Goal: Task Accomplishment & Management: Use online tool/utility

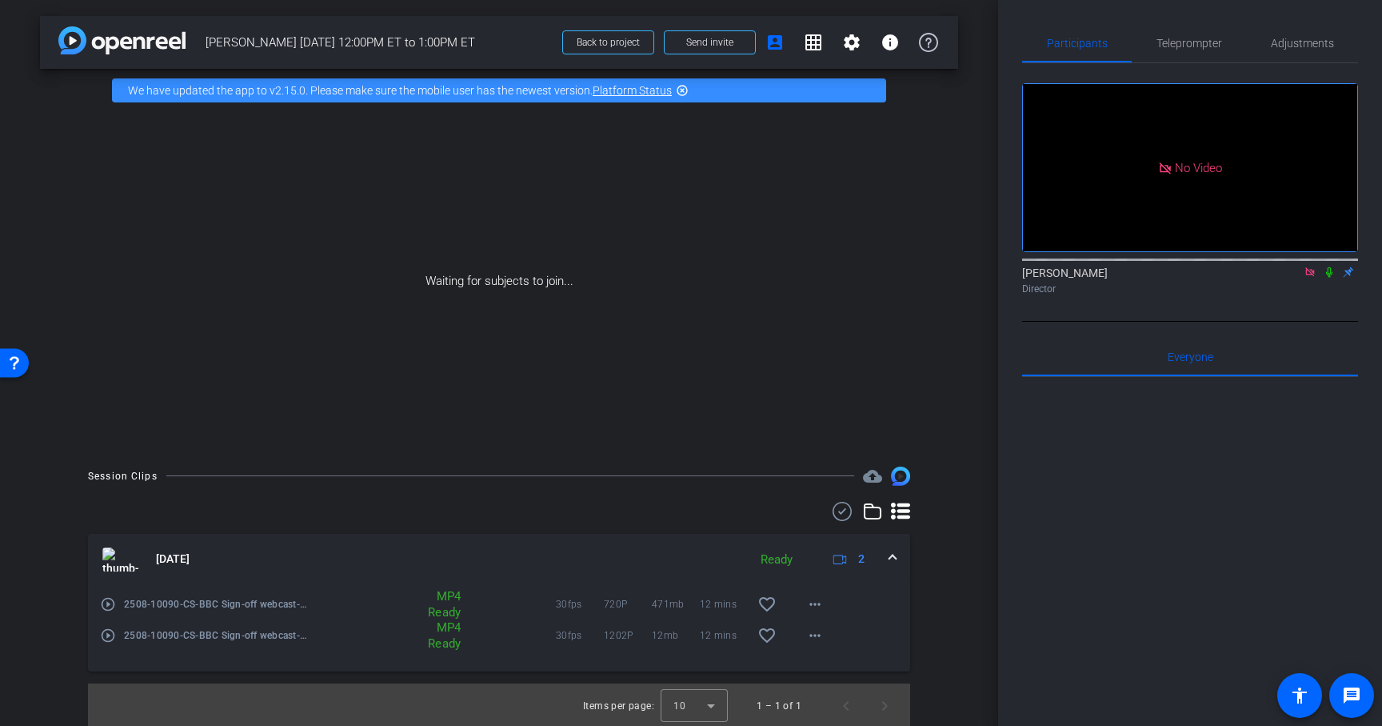
scroll to position [2, 0]
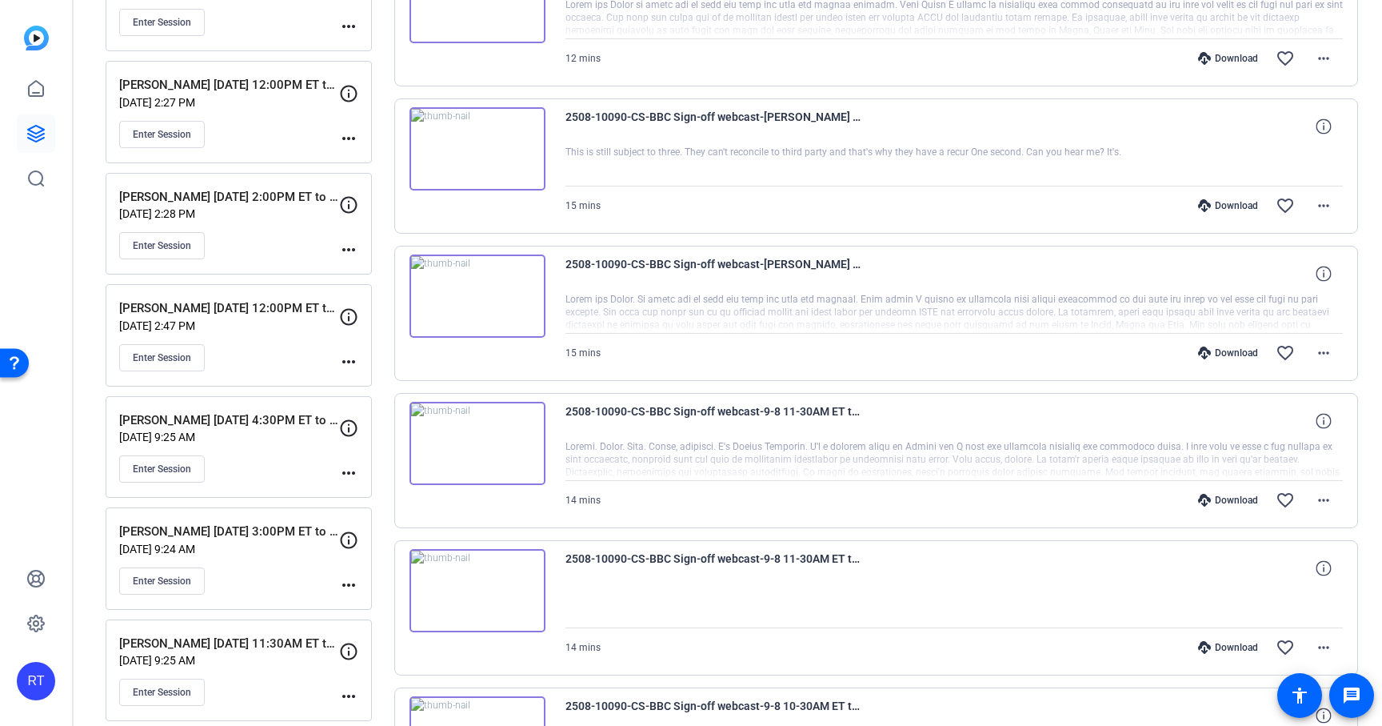
scroll to position [406, 0]
click at [153, 251] on span "Enter Session" at bounding box center [162, 245] width 58 height 13
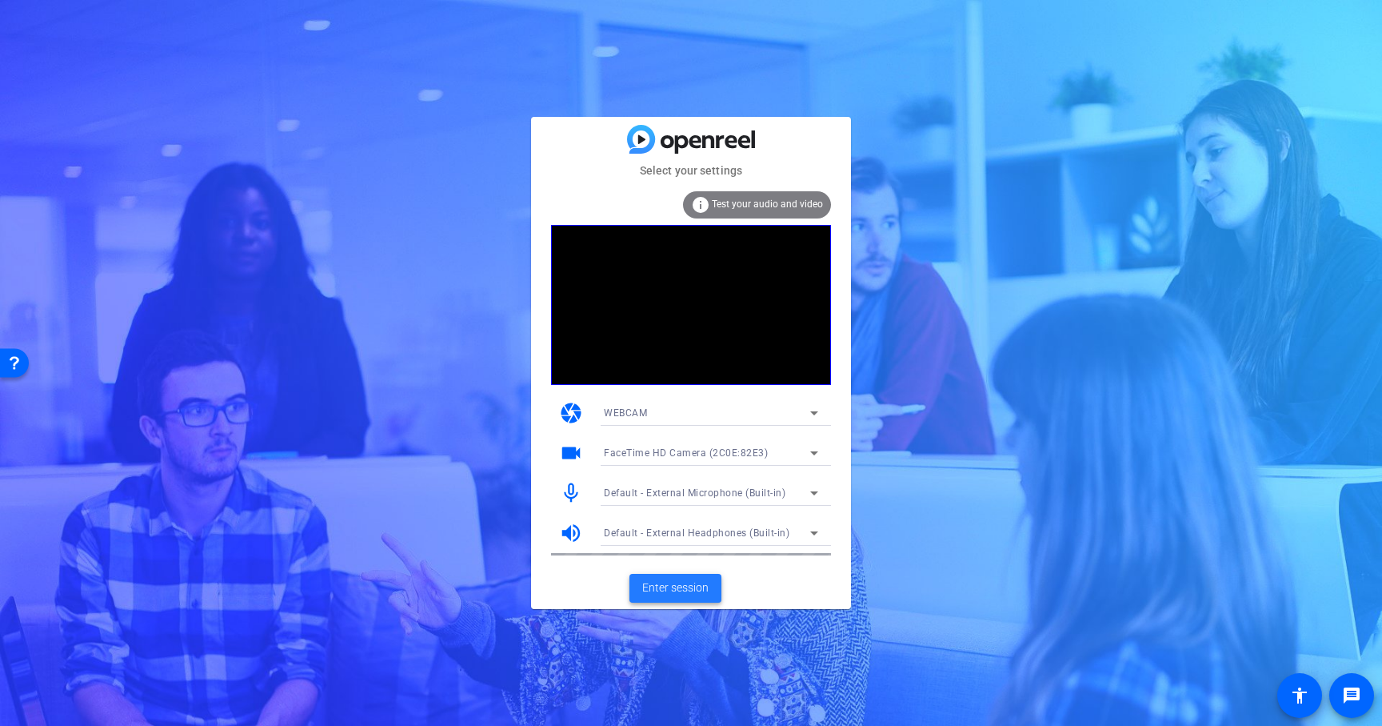
click at [670, 588] on span "Enter session" at bounding box center [675, 587] width 66 height 17
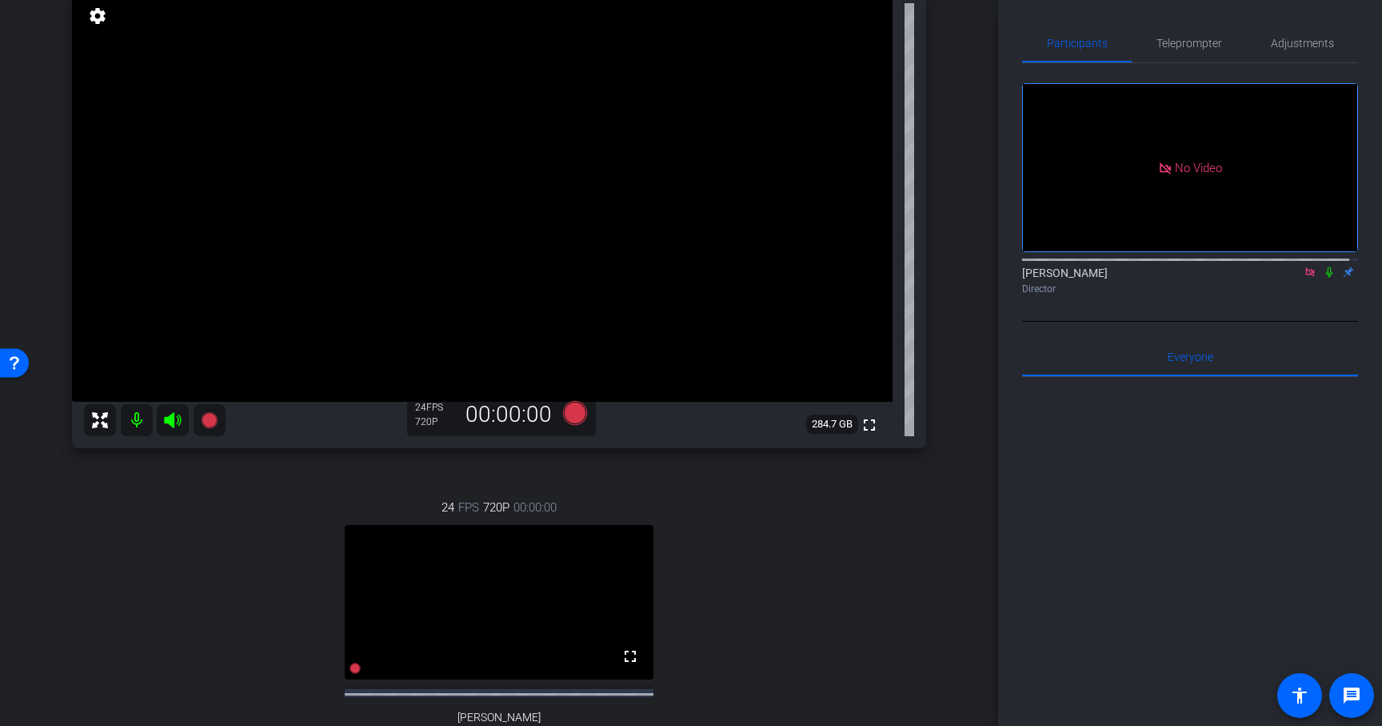
scroll to position [177, 0]
click at [1274, 49] on span "Adjustments" at bounding box center [1302, 43] width 63 height 11
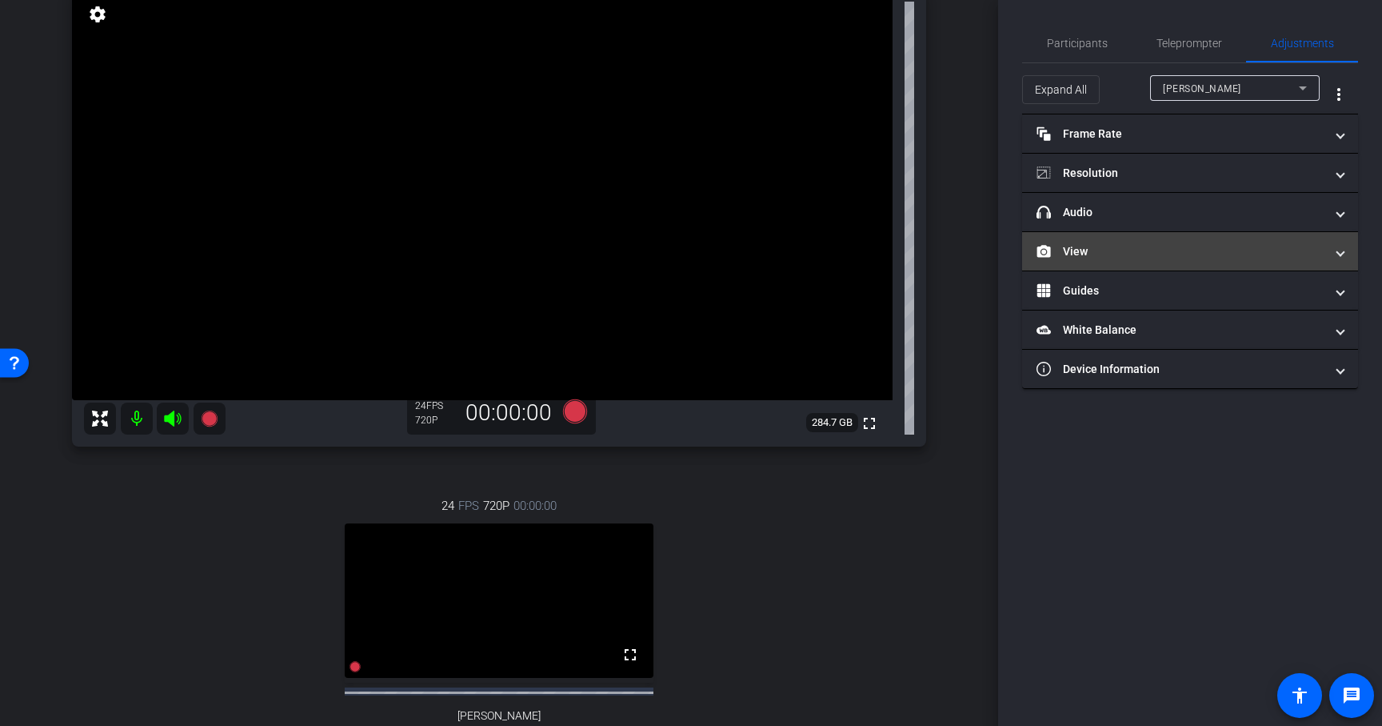
click at [1123, 259] on mat-expansion-panel-header "View" at bounding box center [1190, 251] width 336 height 38
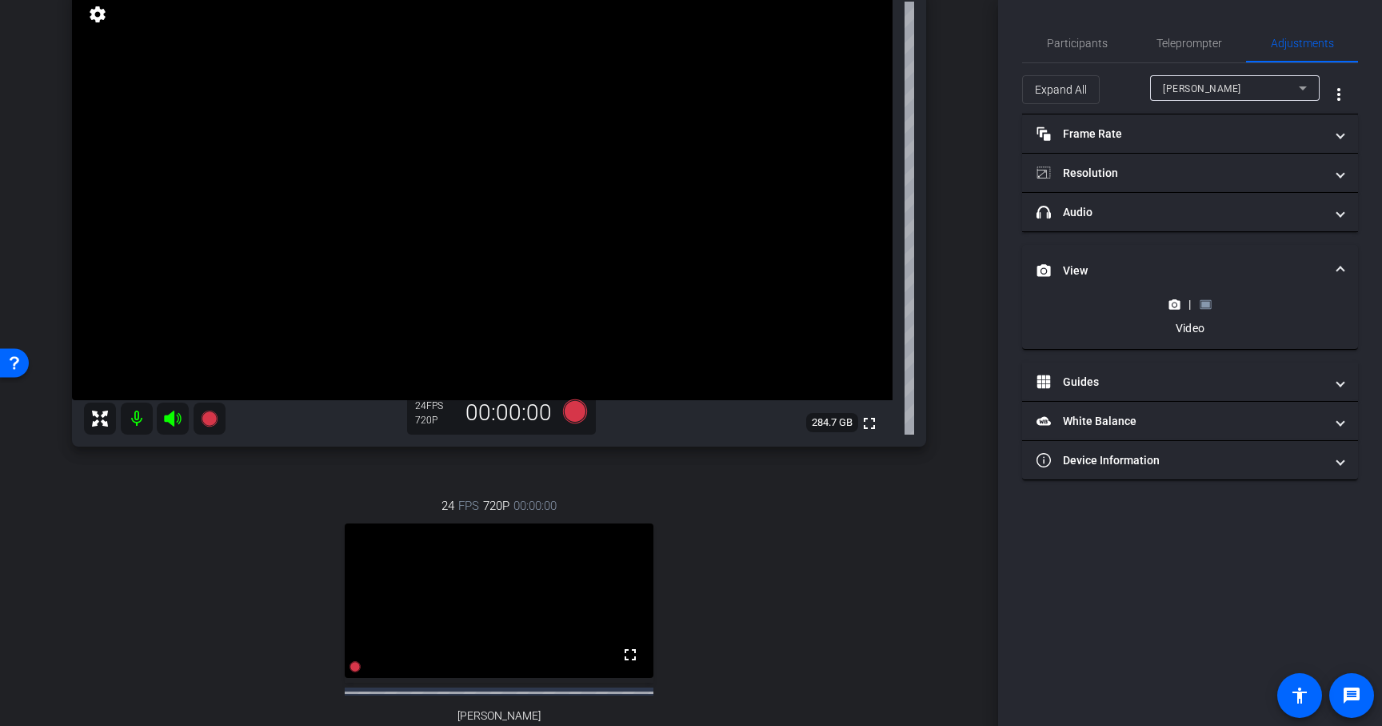
click at [1209, 305] on rect at bounding box center [1205, 304] width 9 height 6
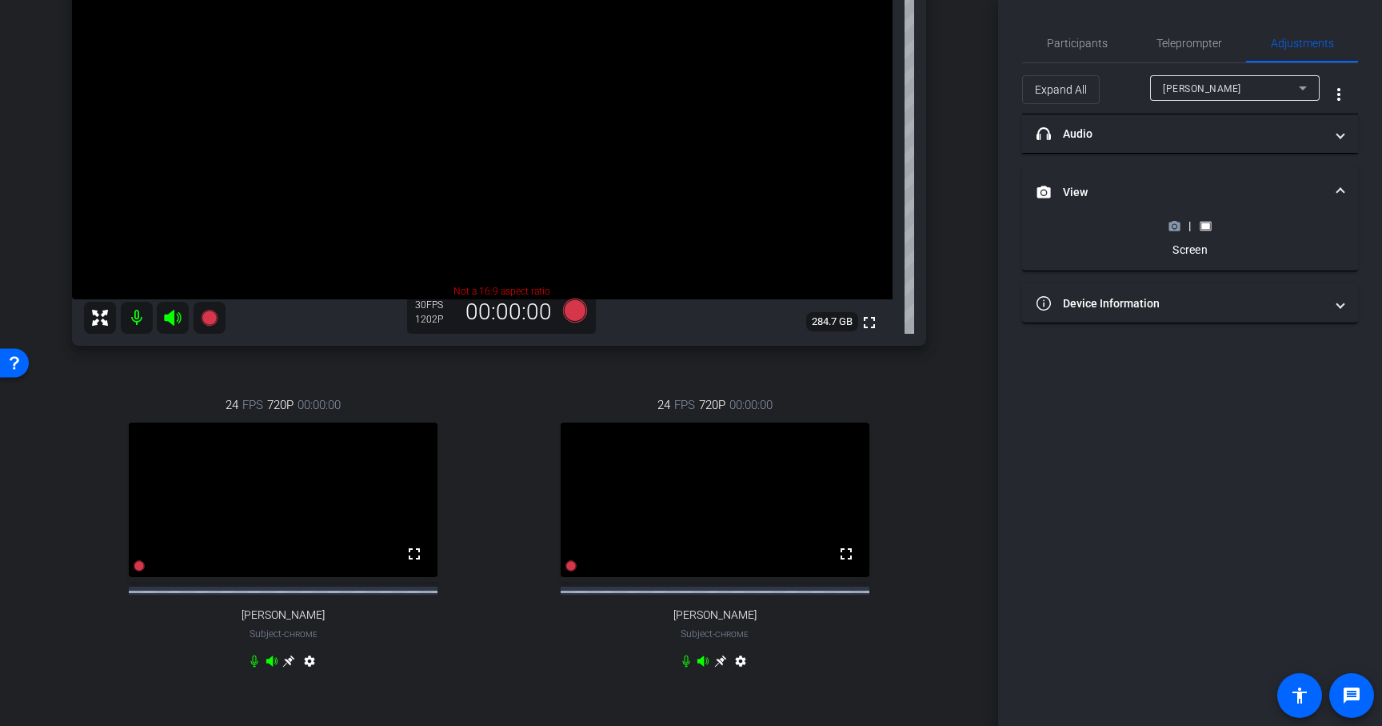
scroll to position [298, 0]
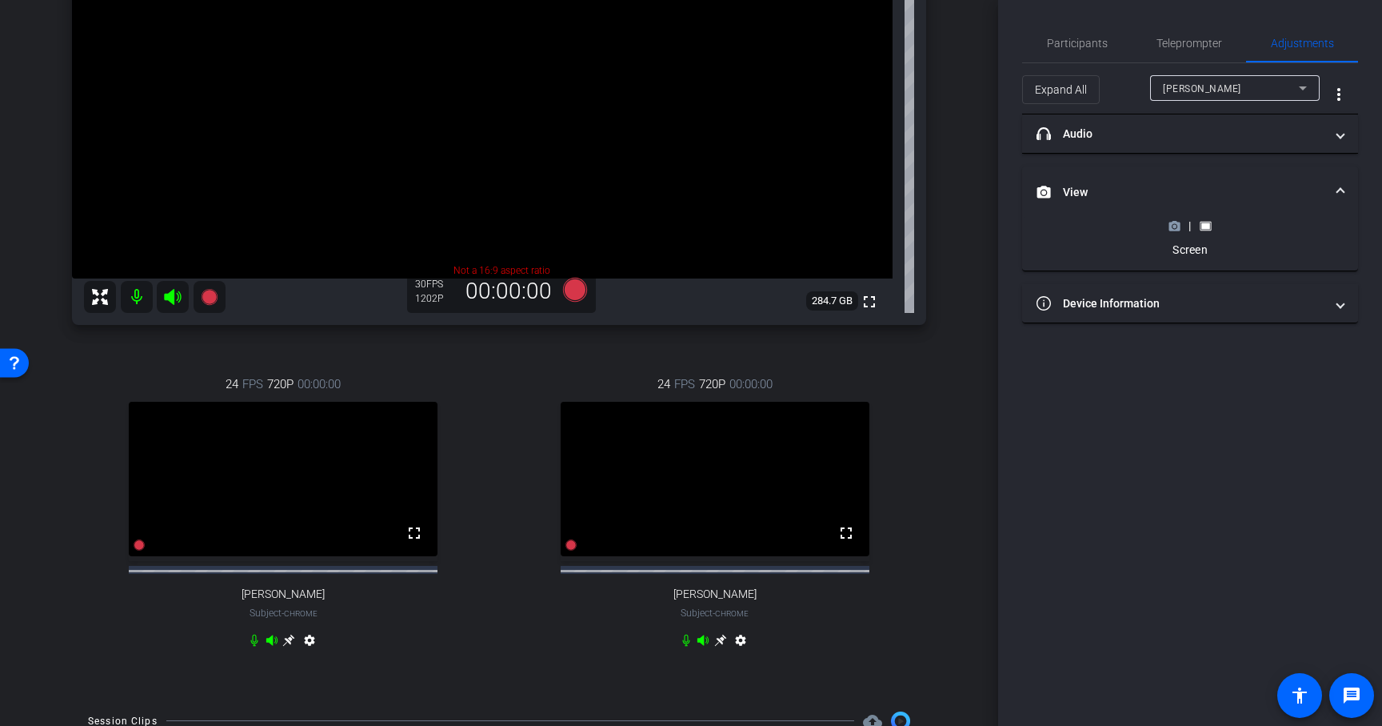
click at [714, 646] on icon at bounding box center [720, 640] width 12 height 12
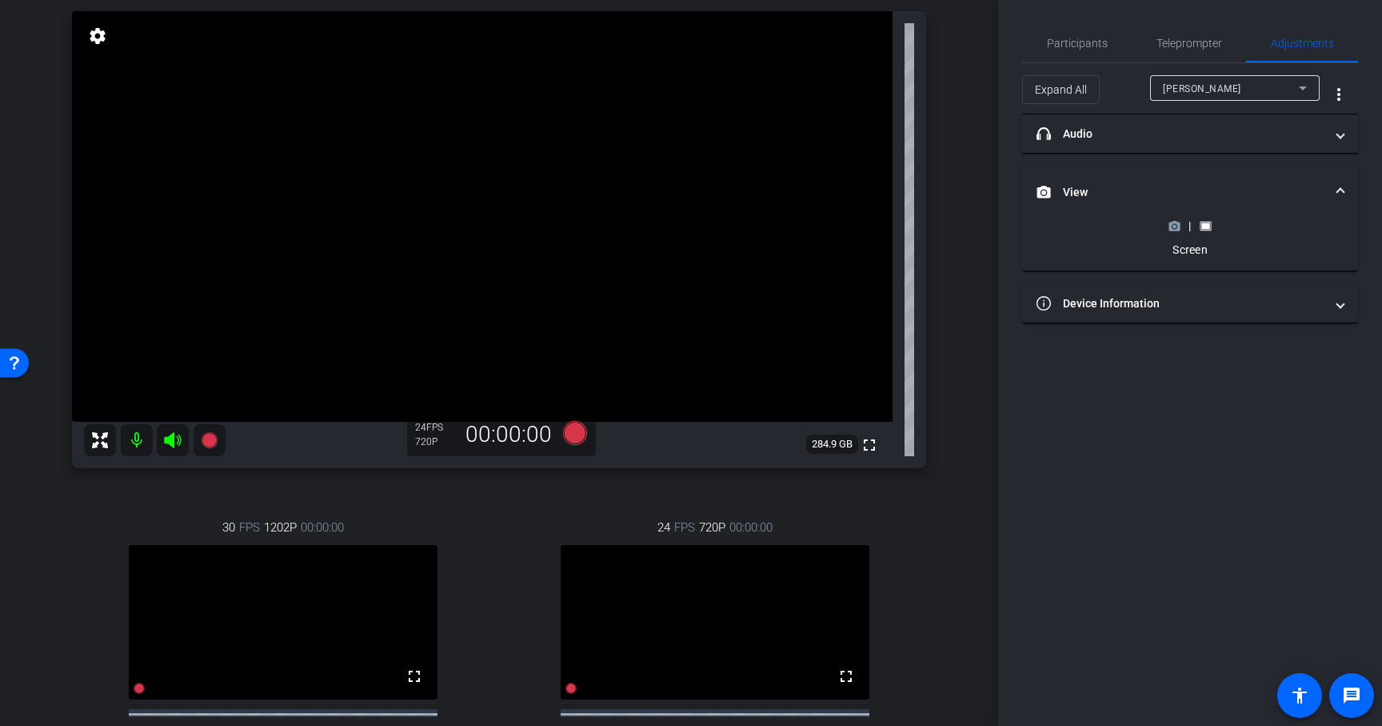
scroll to position [138, 0]
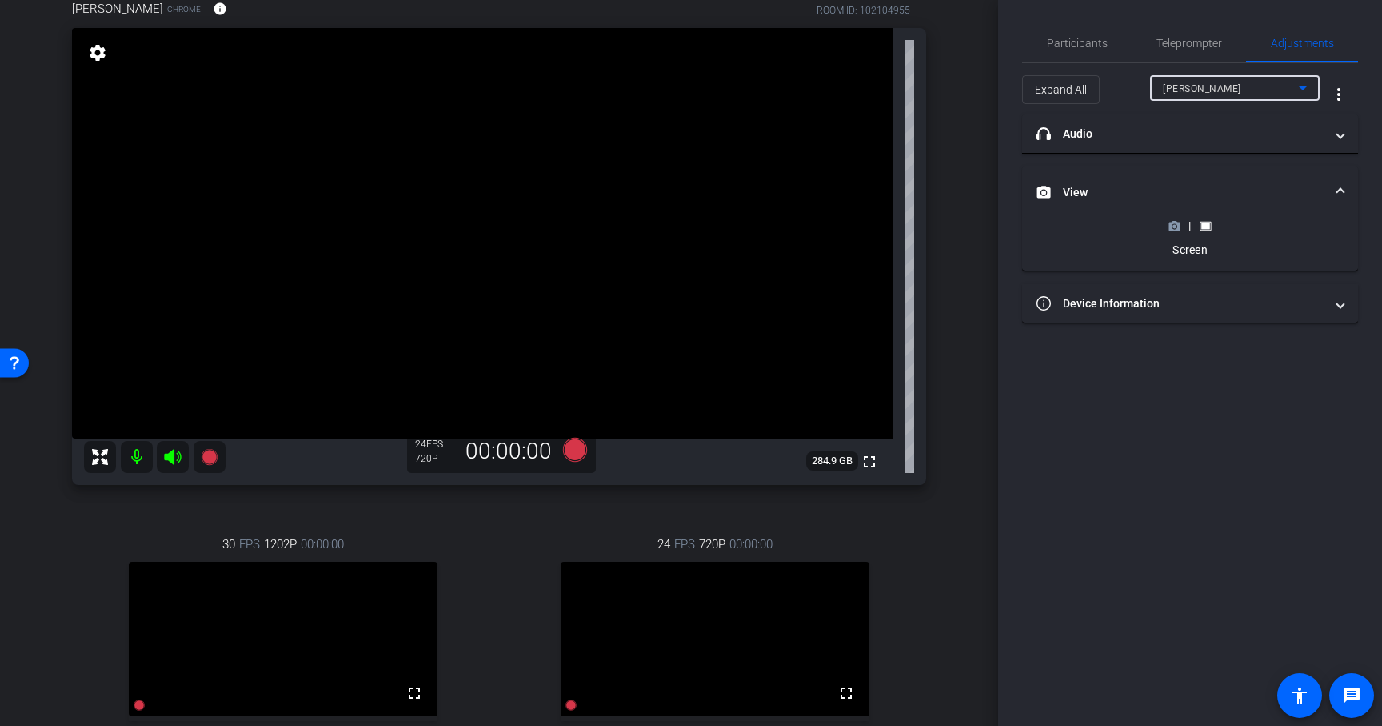
click at [1181, 83] on span "Ankush" at bounding box center [1202, 88] width 78 height 11
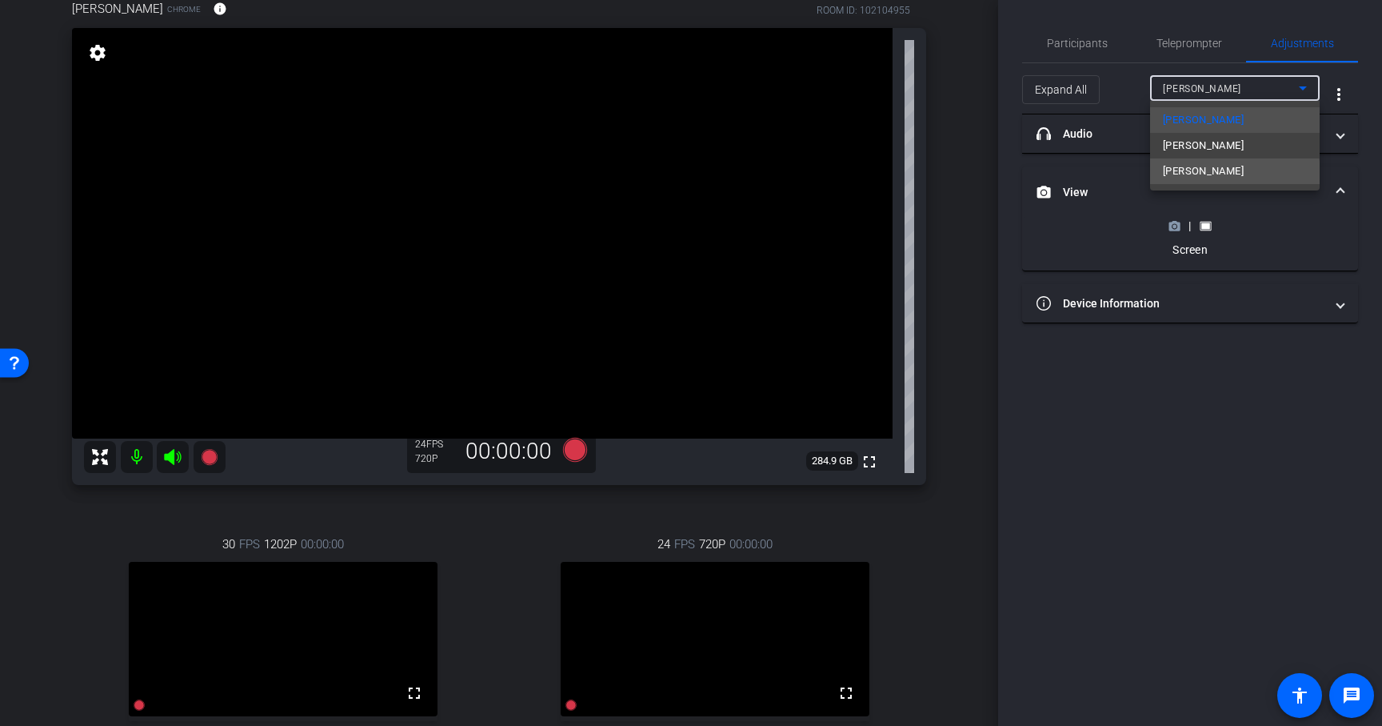
click at [1193, 175] on span "Jay Paulson" at bounding box center [1203, 171] width 81 height 19
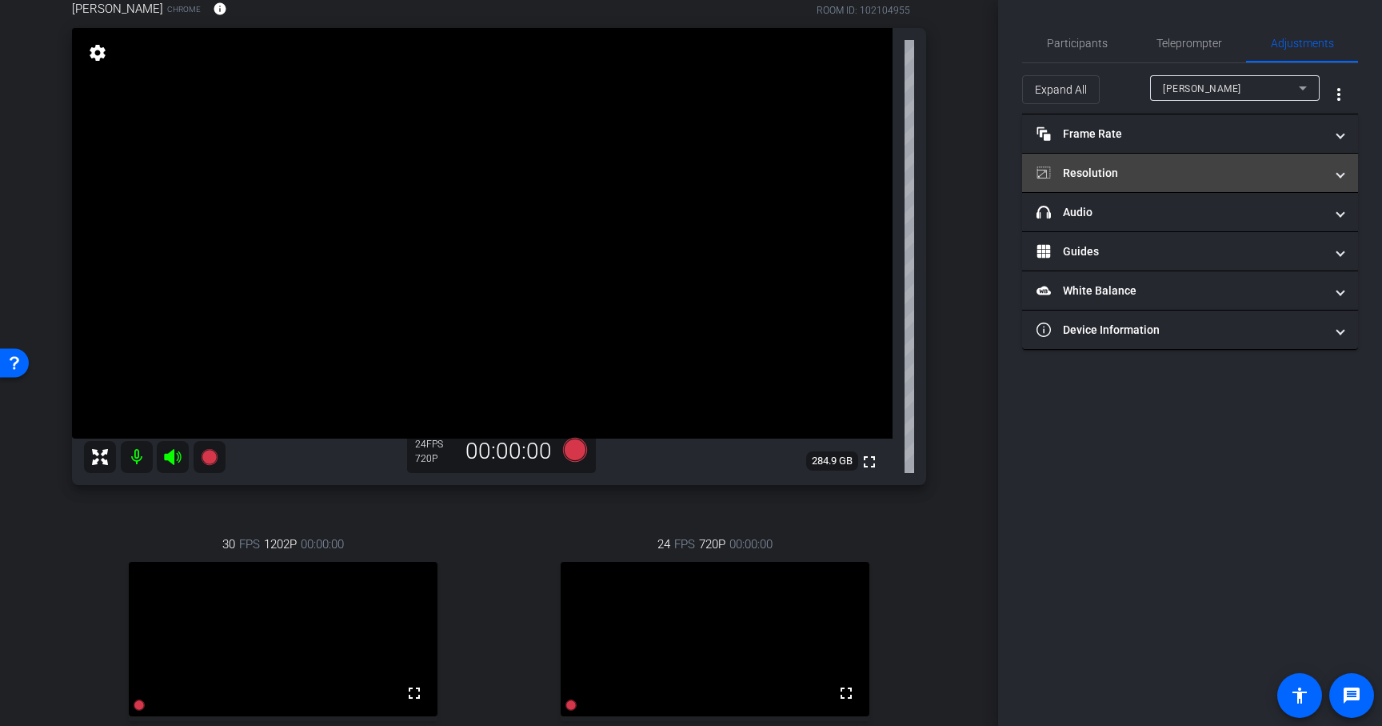
click at [1174, 175] on mat-panel-title "Resolution" at bounding box center [1181, 173] width 288 height 17
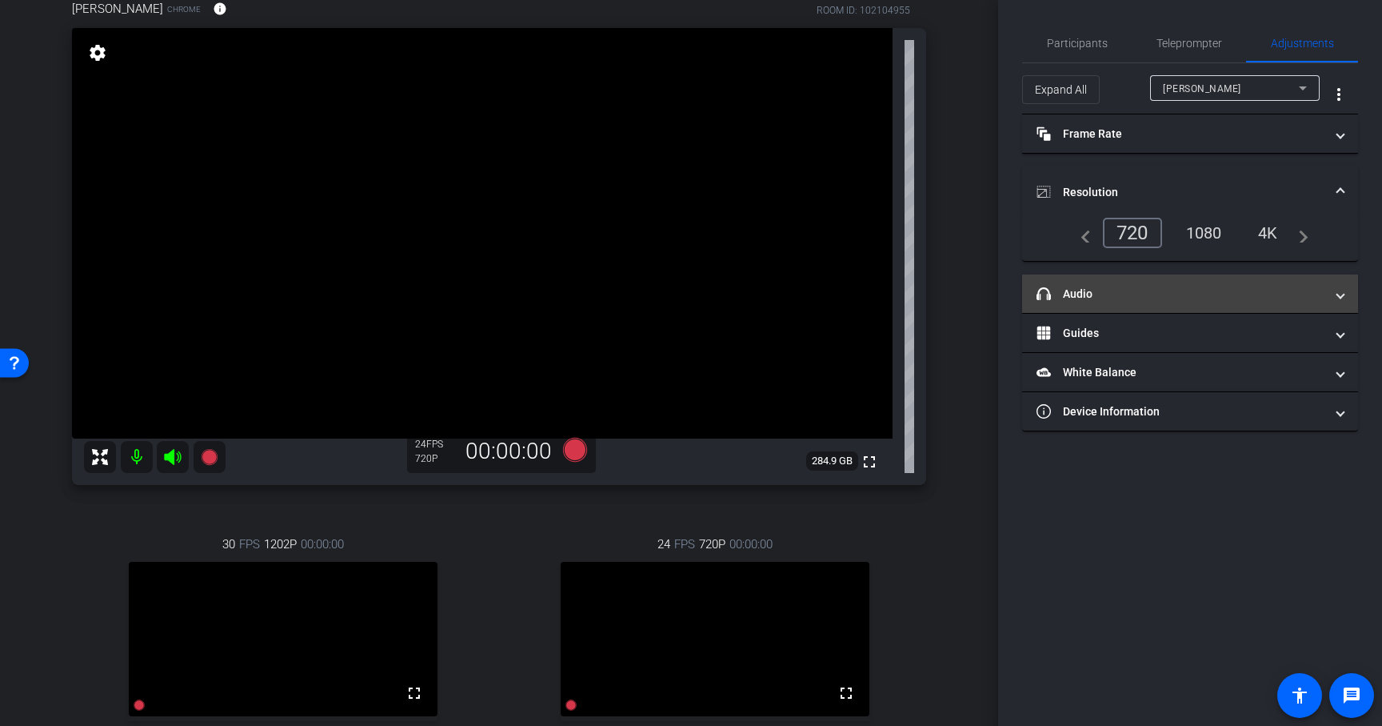
click at [1348, 293] on mat-expansion-panel-header "headphone icon Audio" at bounding box center [1190, 293] width 336 height 38
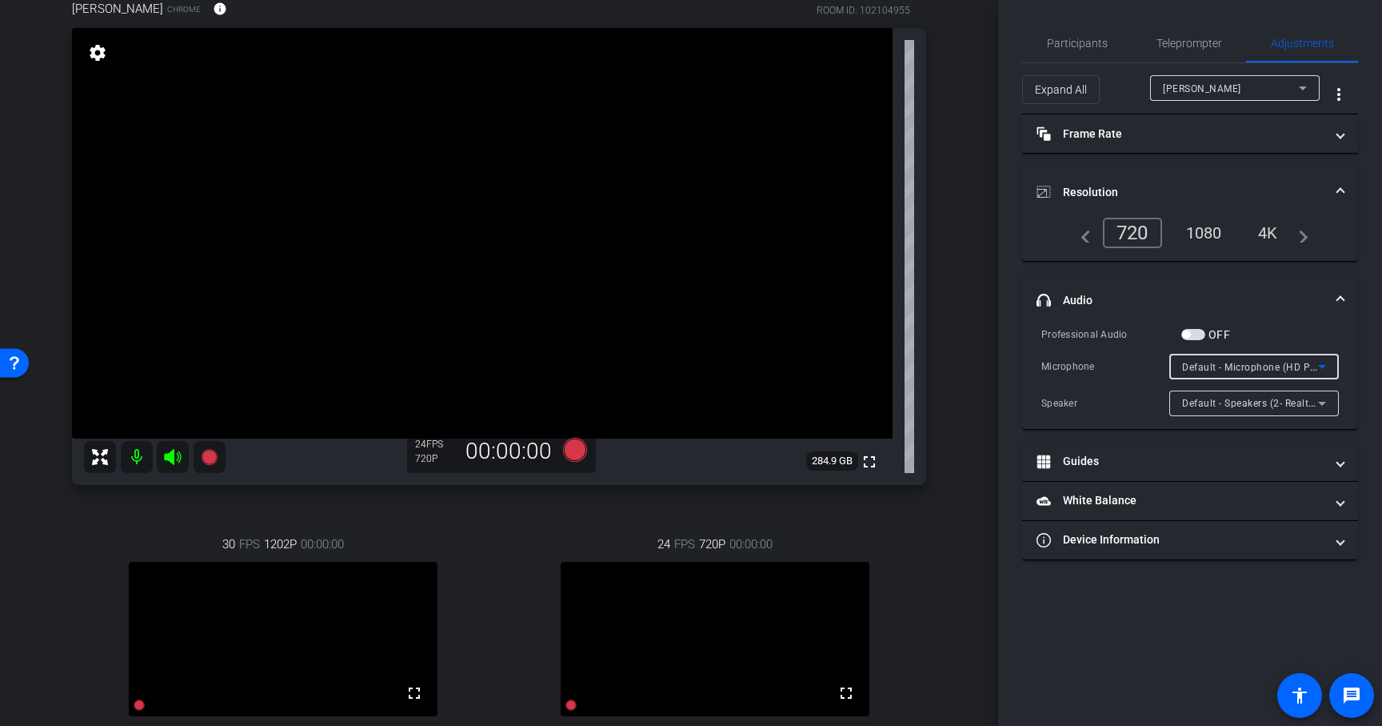
click at [1317, 362] on icon at bounding box center [1322, 366] width 19 height 19
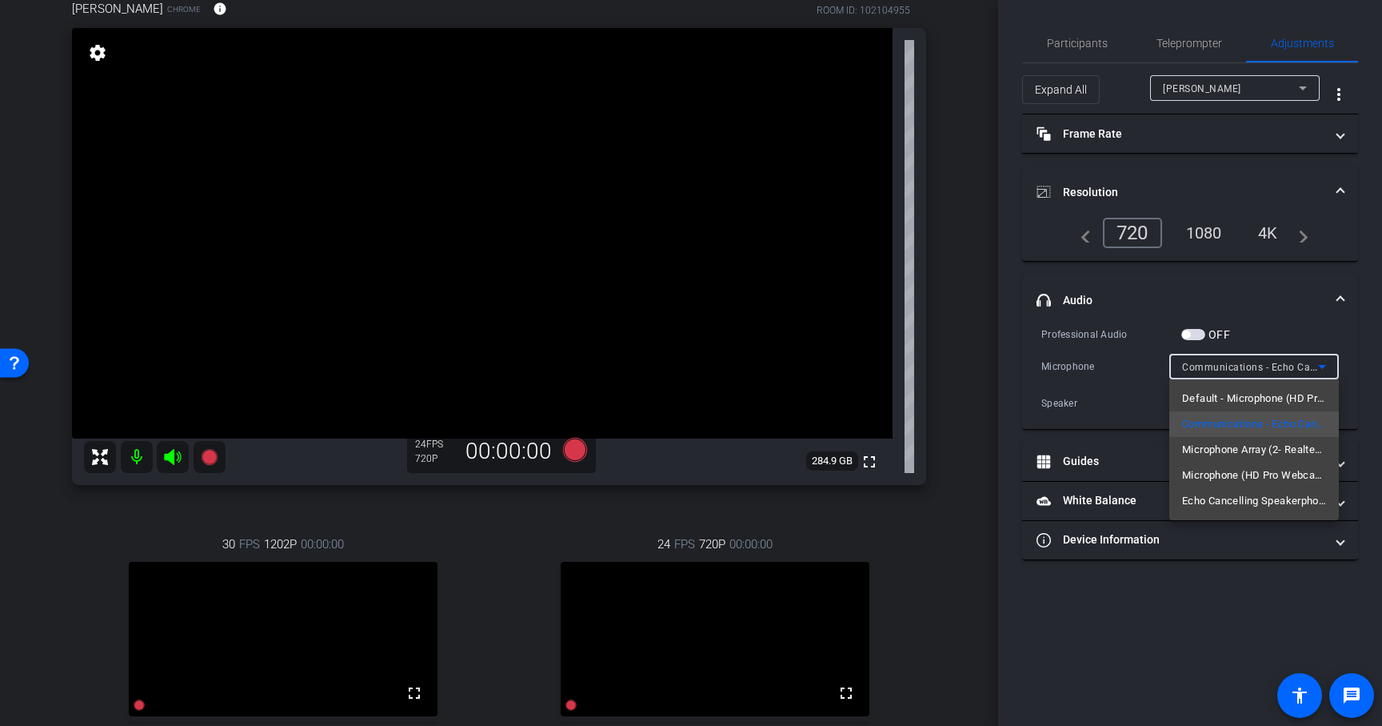
click at [1347, 362] on div at bounding box center [691, 363] width 1382 height 726
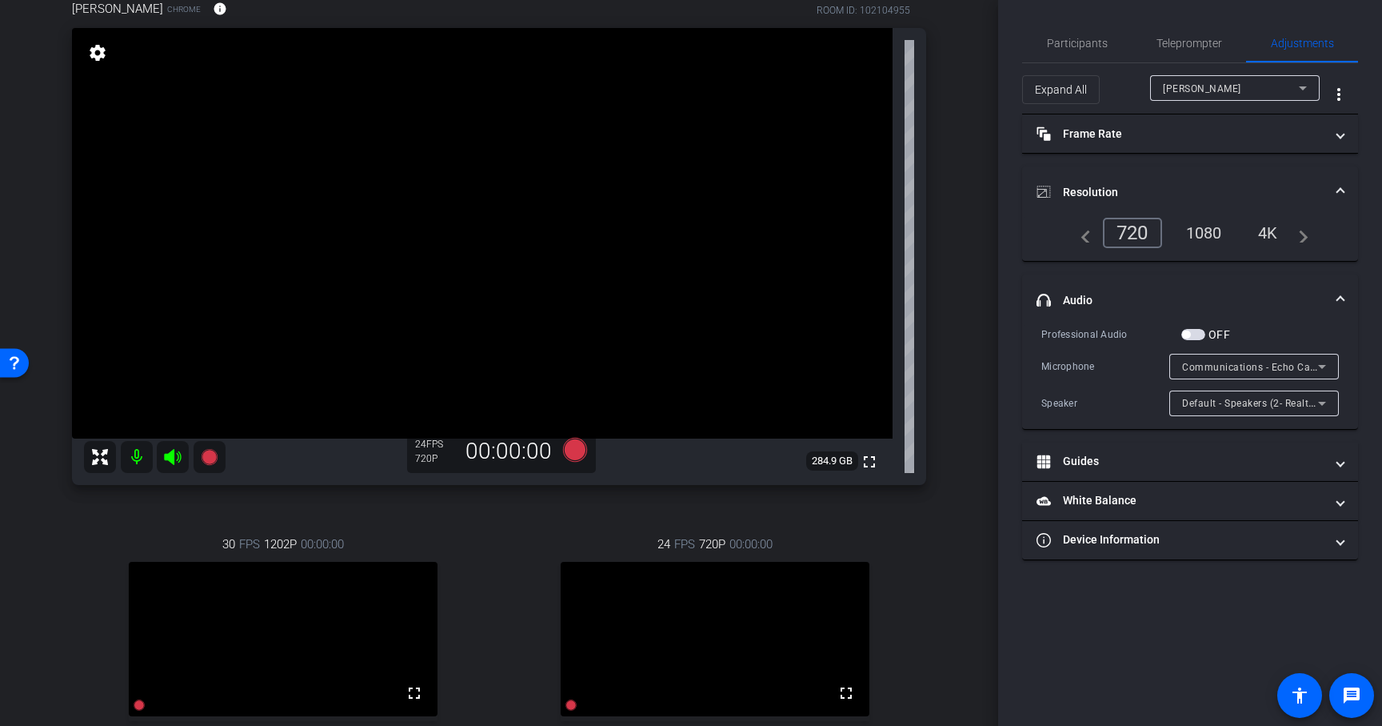
click at [1206, 226] on div "1080" at bounding box center [1204, 232] width 60 height 27
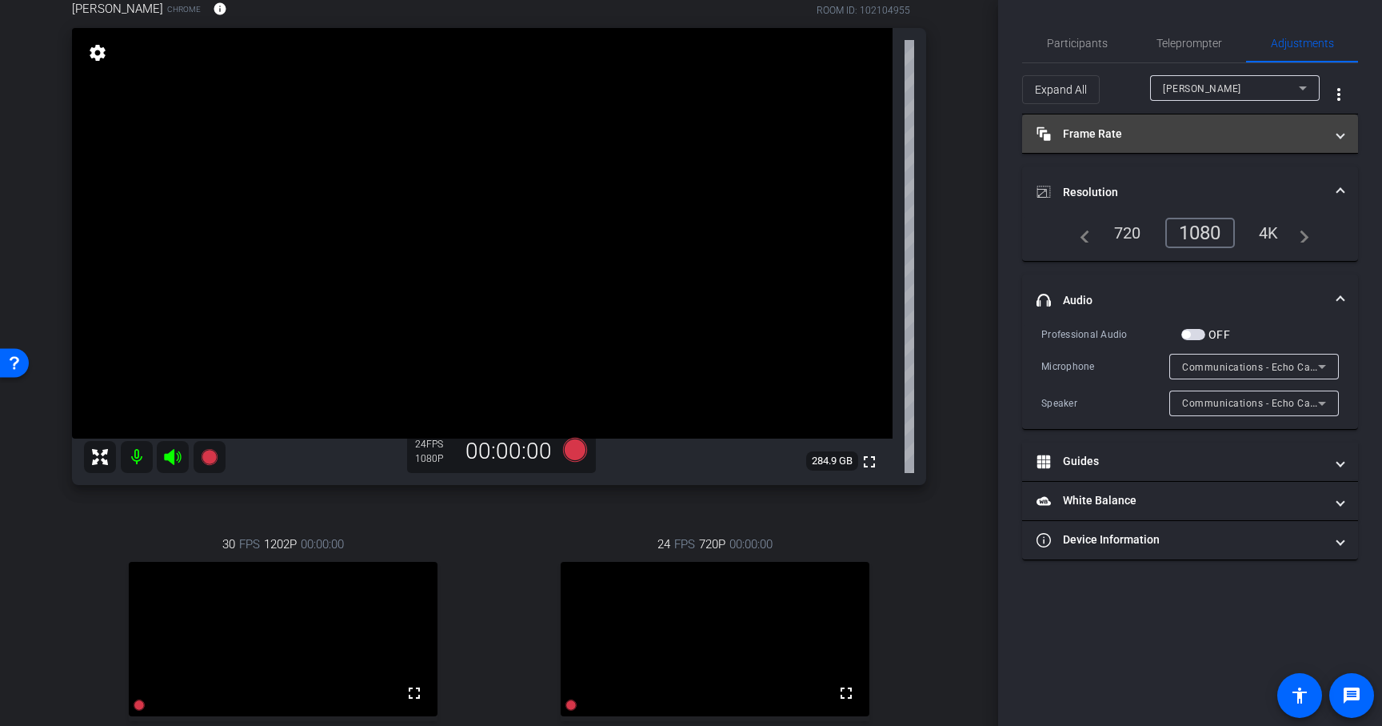
click at [1261, 134] on mat-panel-title "Frame Rate Frame Rate" at bounding box center [1181, 134] width 288 height 17
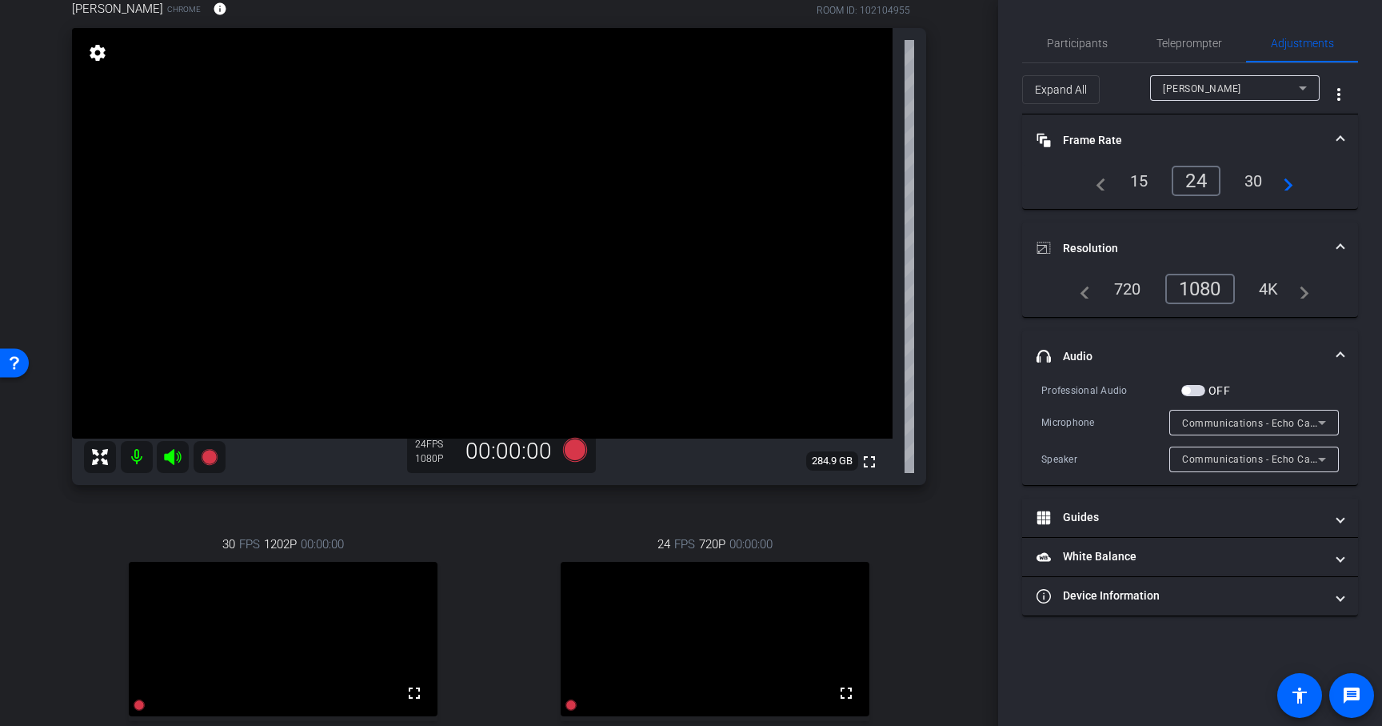
click at [1252, 183] on div "30" at bounding box center [1254, 180] width 42 height 27
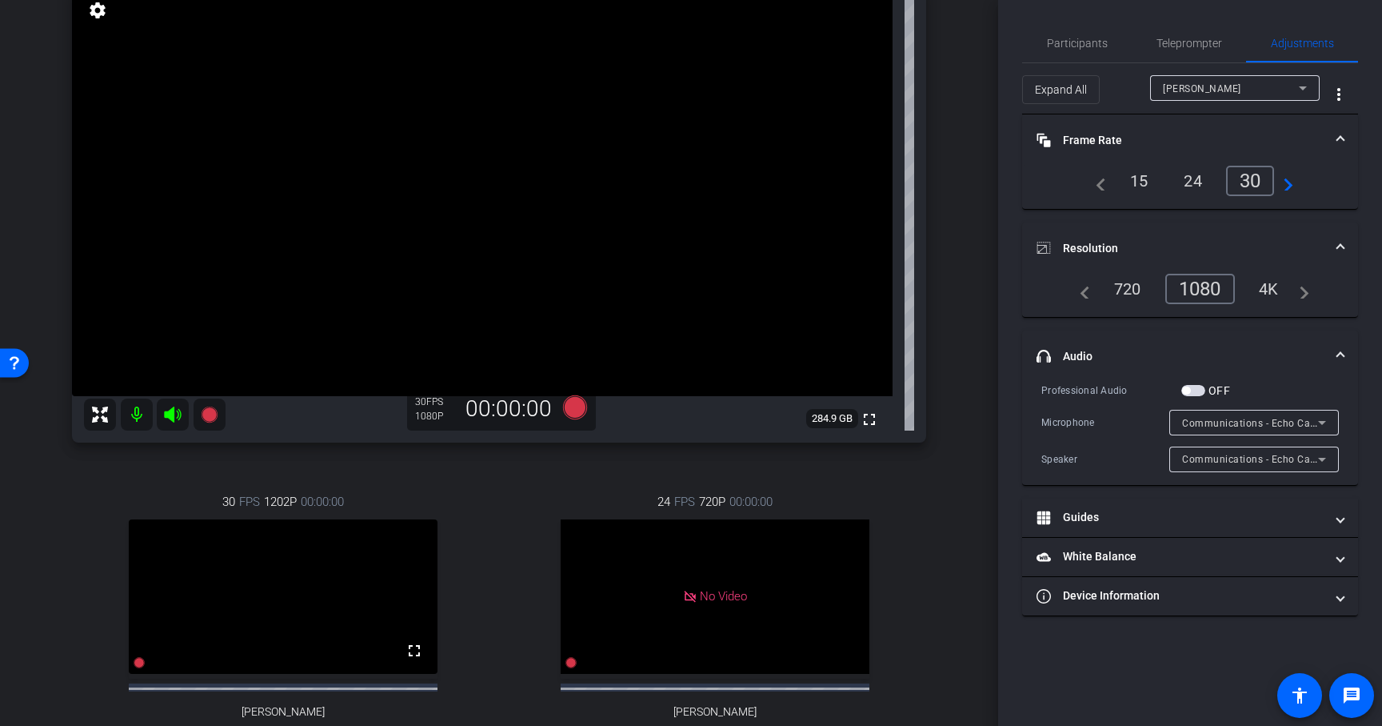
scroll to position [157, 0]
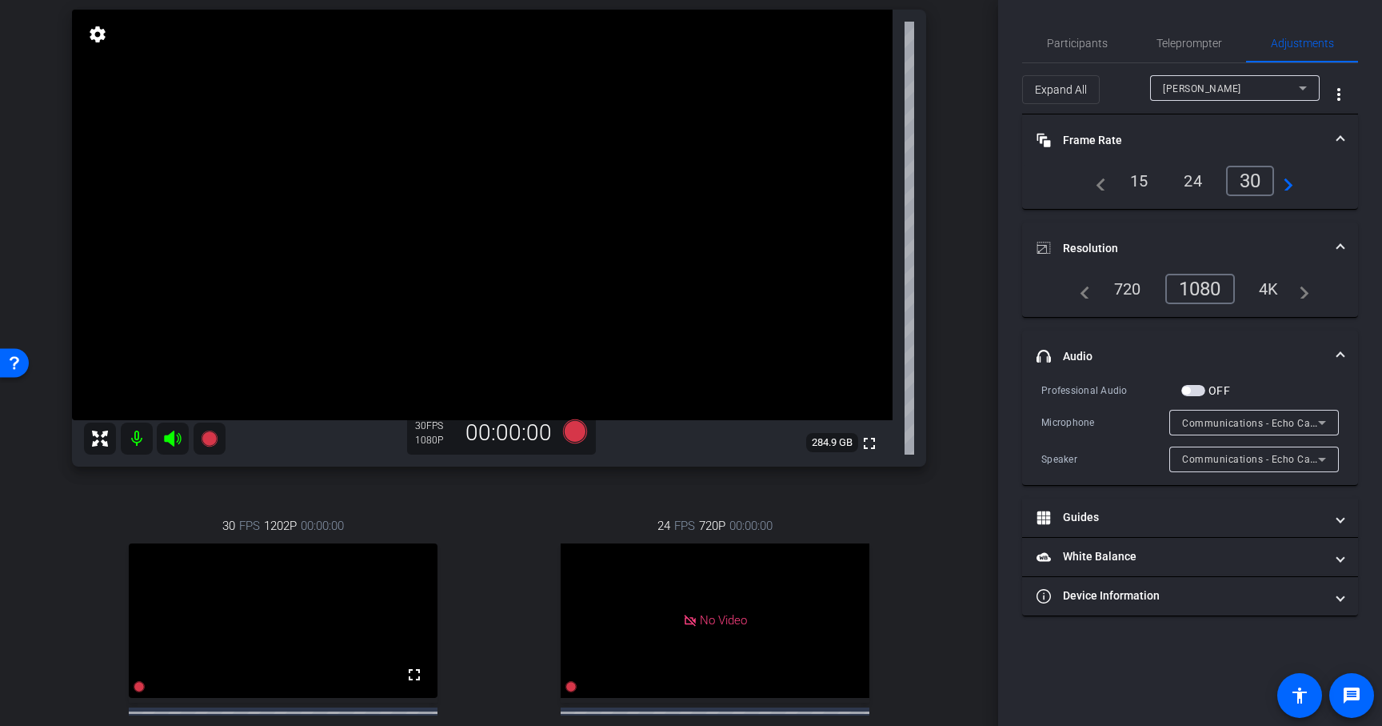
click at [534, 522] on div "24 FPS 720P 00:00:00 No Video Merill Javier Subject - Chrome settings" at bounding box center [715, 655] width 423 height 330
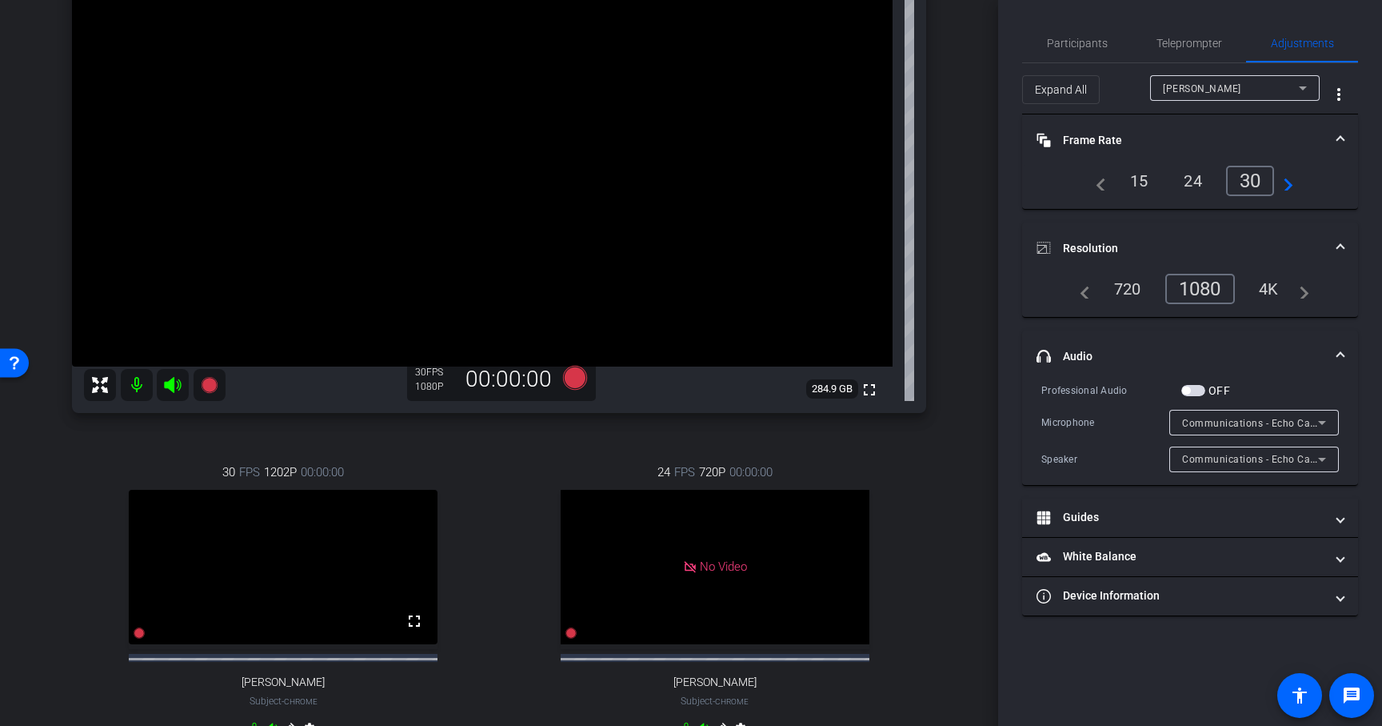
scroll to position [213, 0]
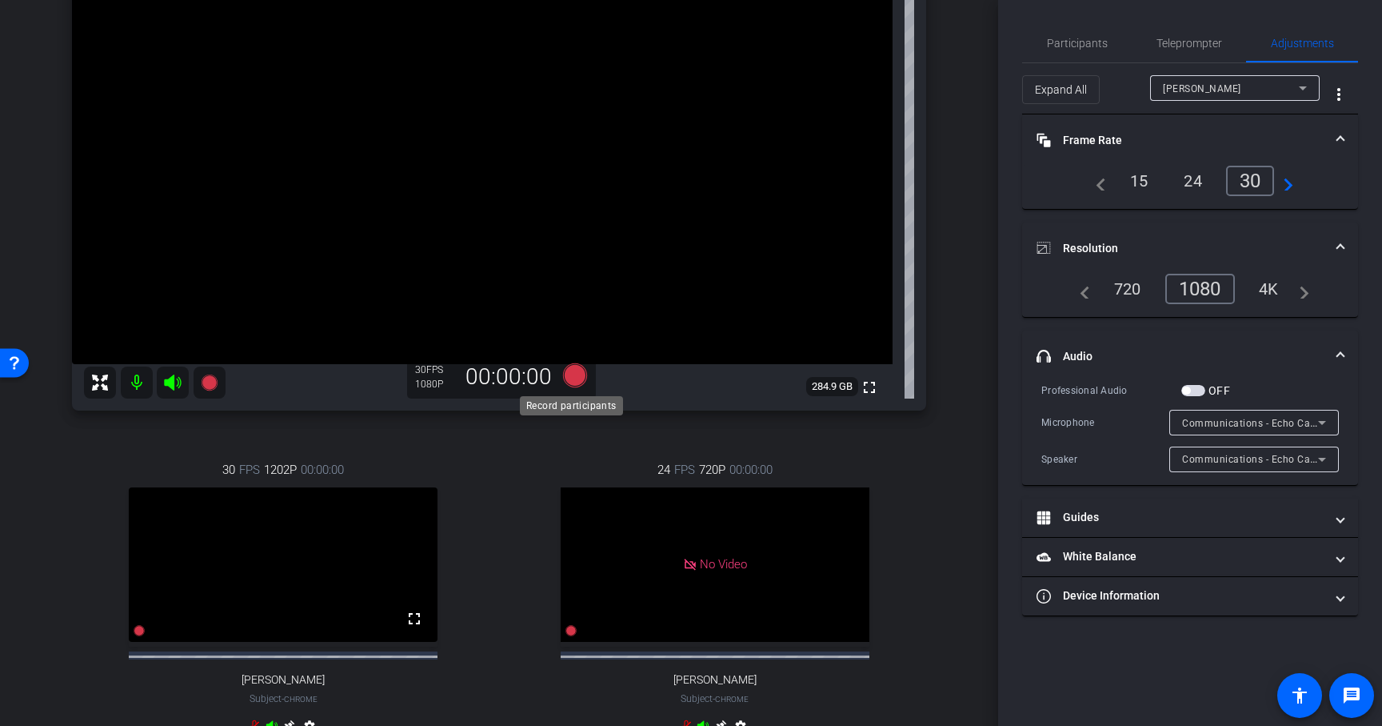
click at [569, 381] on icon at bounding box center [575, 375] width 24 height 24
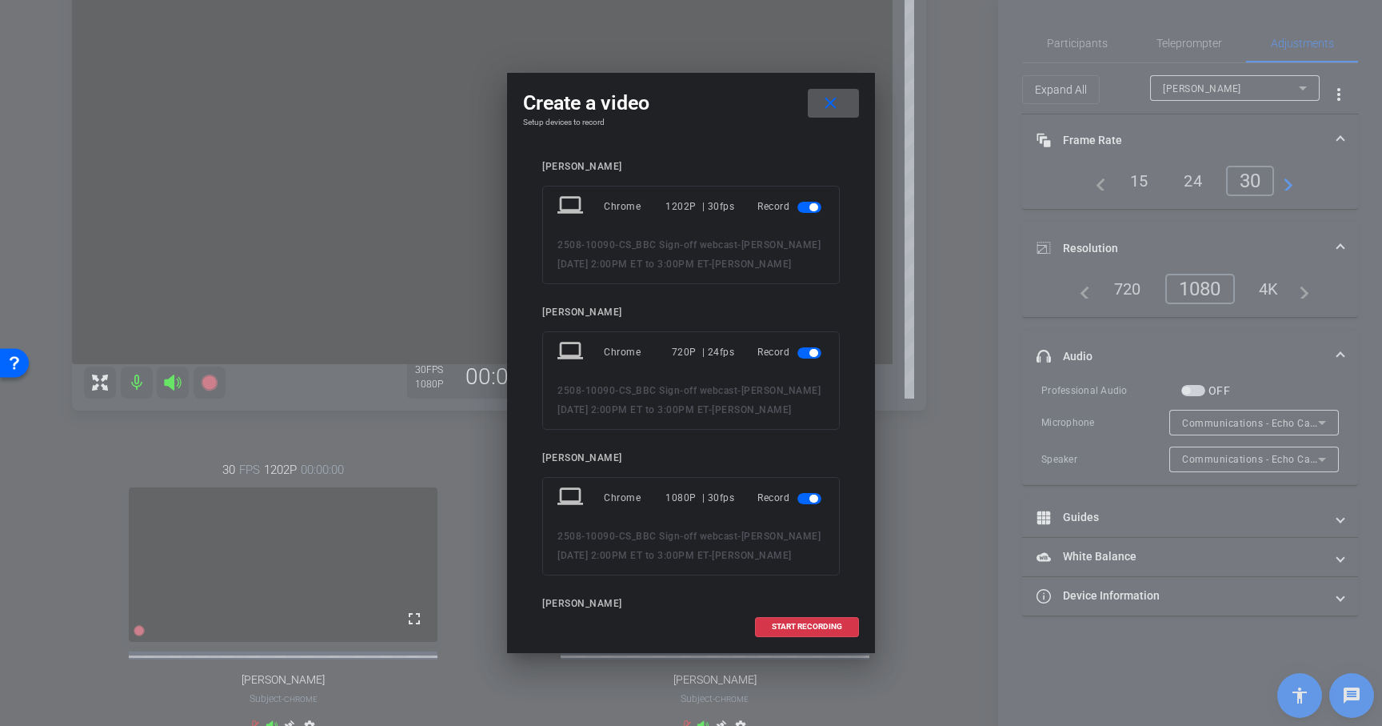
click at [797, 356] on span "button" at bounding box center [809, 352] width 24 height 11
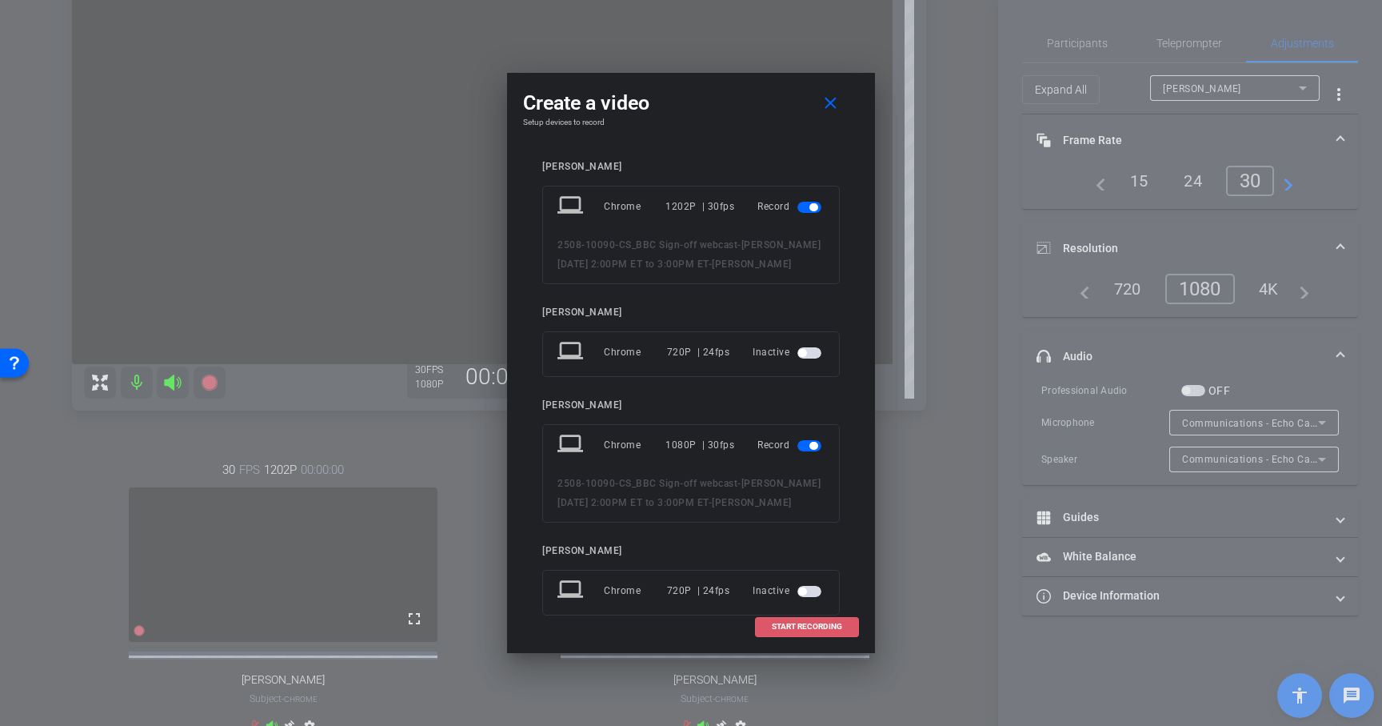
click at [805, 628] on span "START RECORDING" at bounding box center [807, 626] width 70 height 8
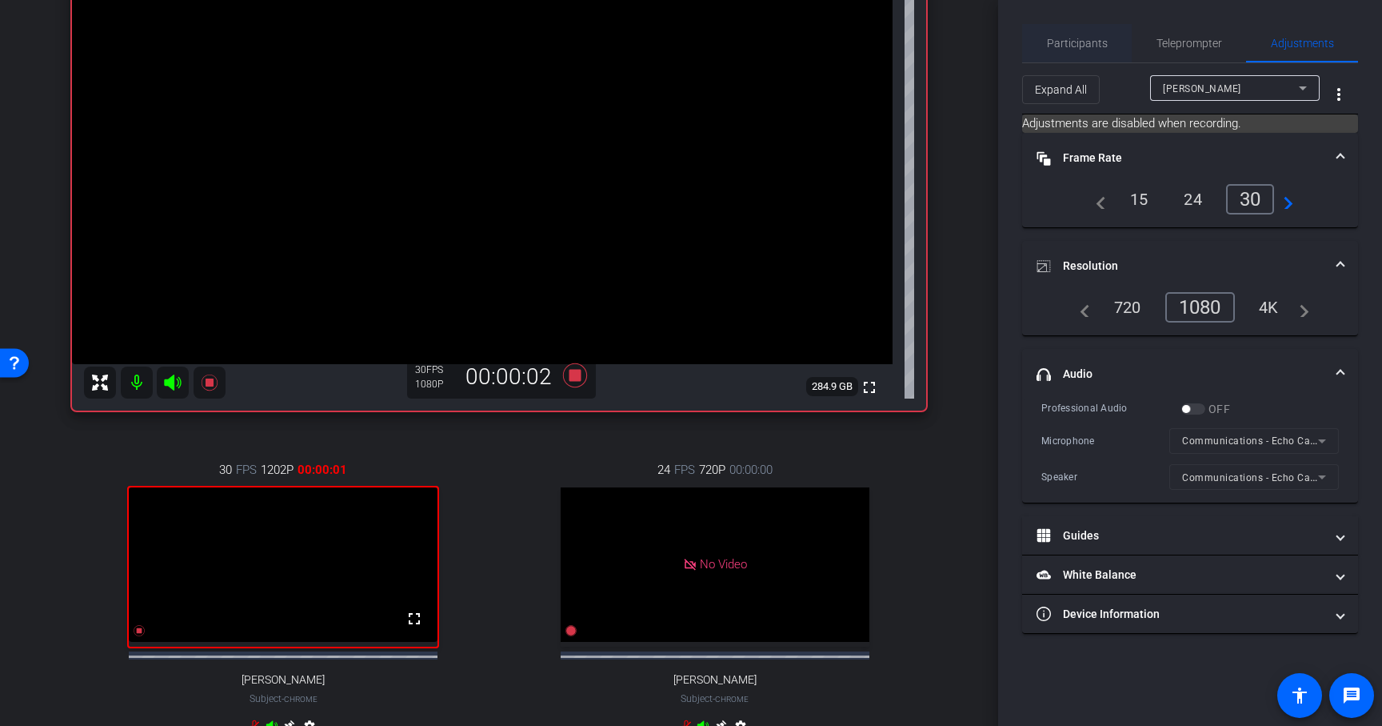
click at [1103, 43] on span "Participants" at bounding box center [1077, 43] width 61 height 11
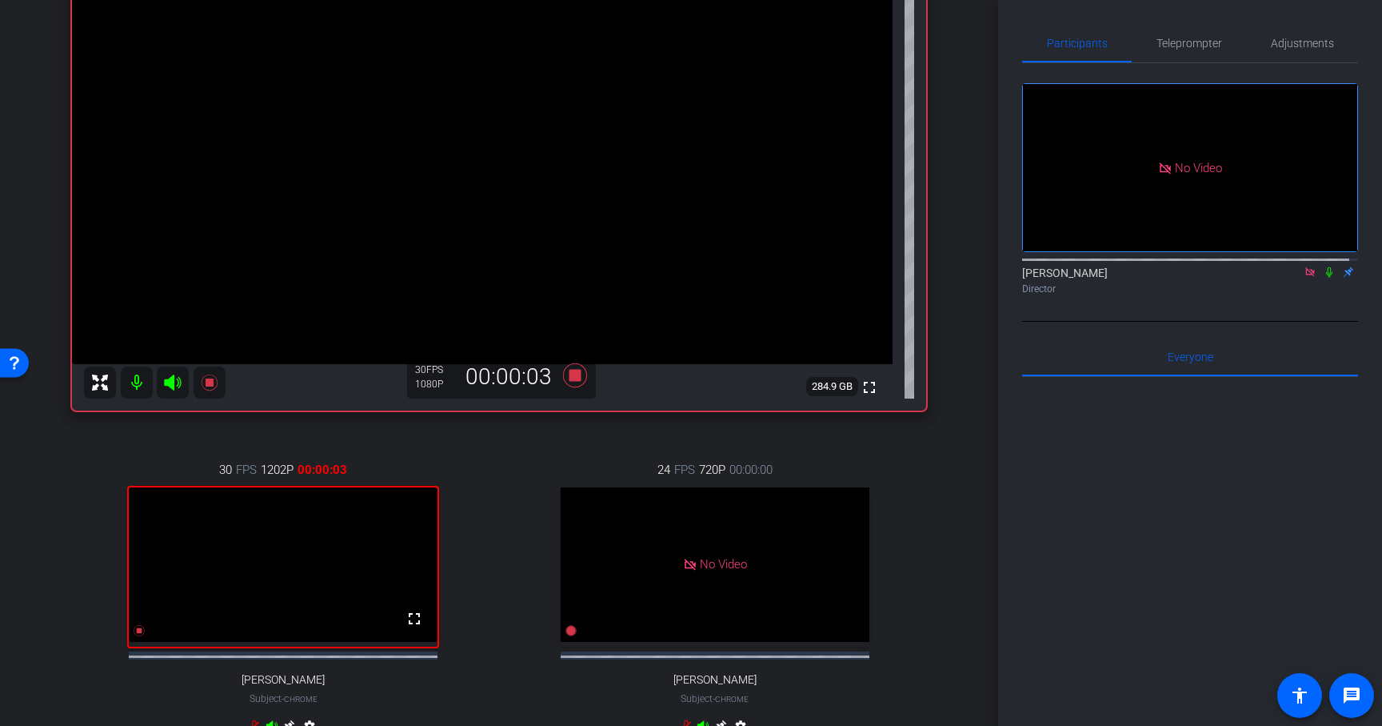
click at [1325, 266] on icon at bounding box center [1329, 271] width 13 height 11
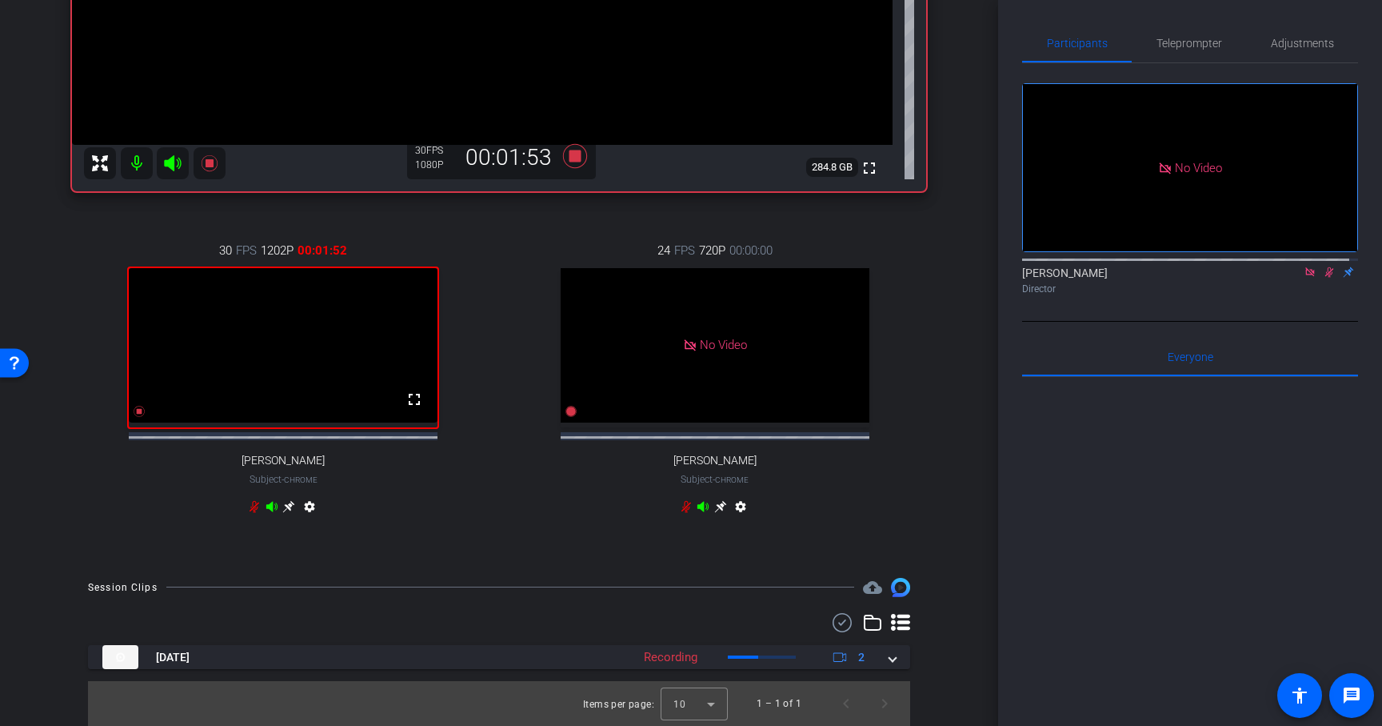
scroll to position [446, 0]
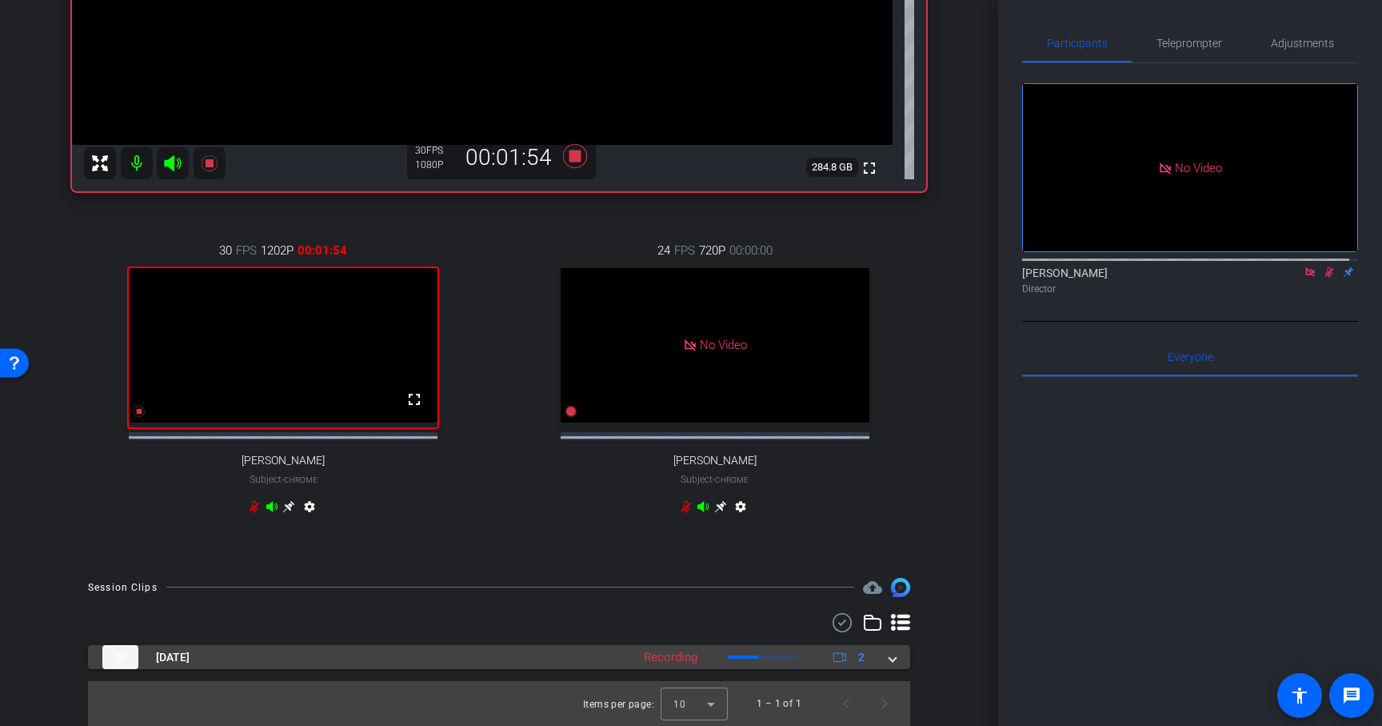
click at [889, 651] on span at bounding box center [892, 657] width 6 height 17
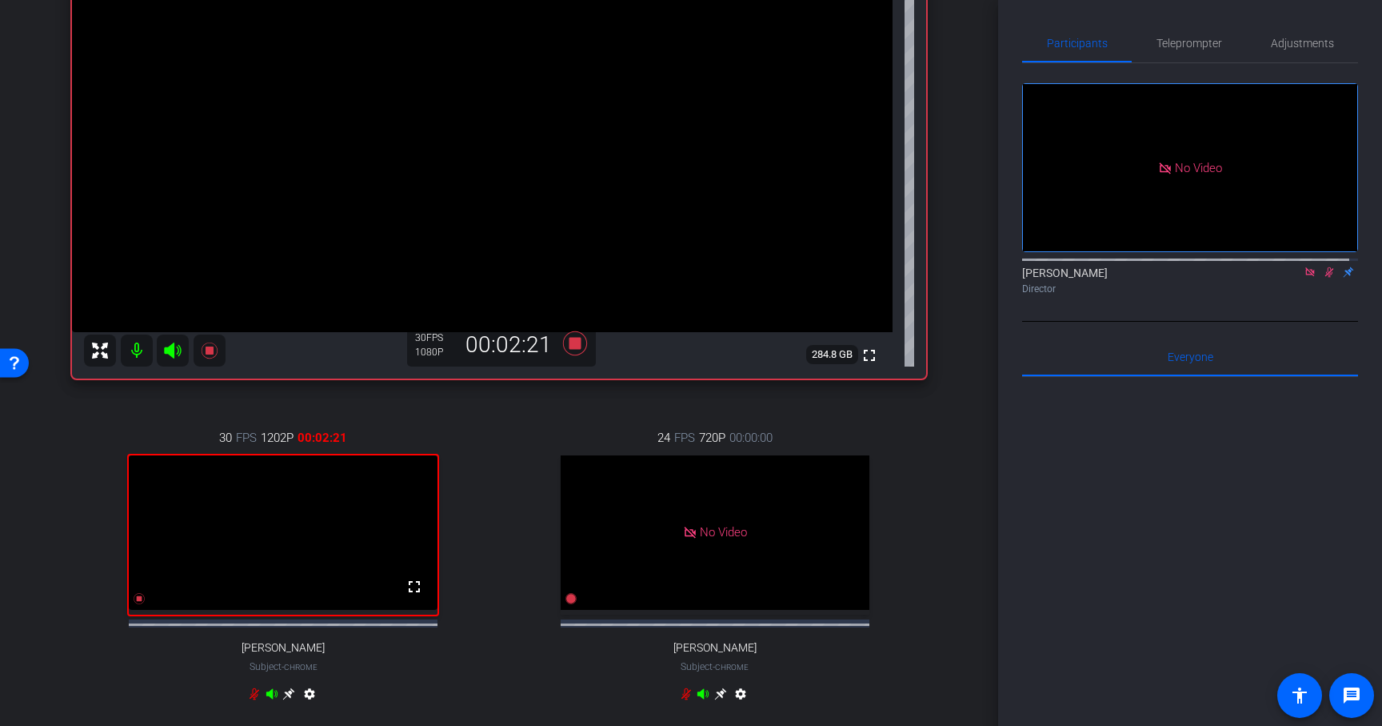
scroll to position [246, 0]
click at [1325, 267] on icon at bounding box center [1329, 272] width 9 height 10
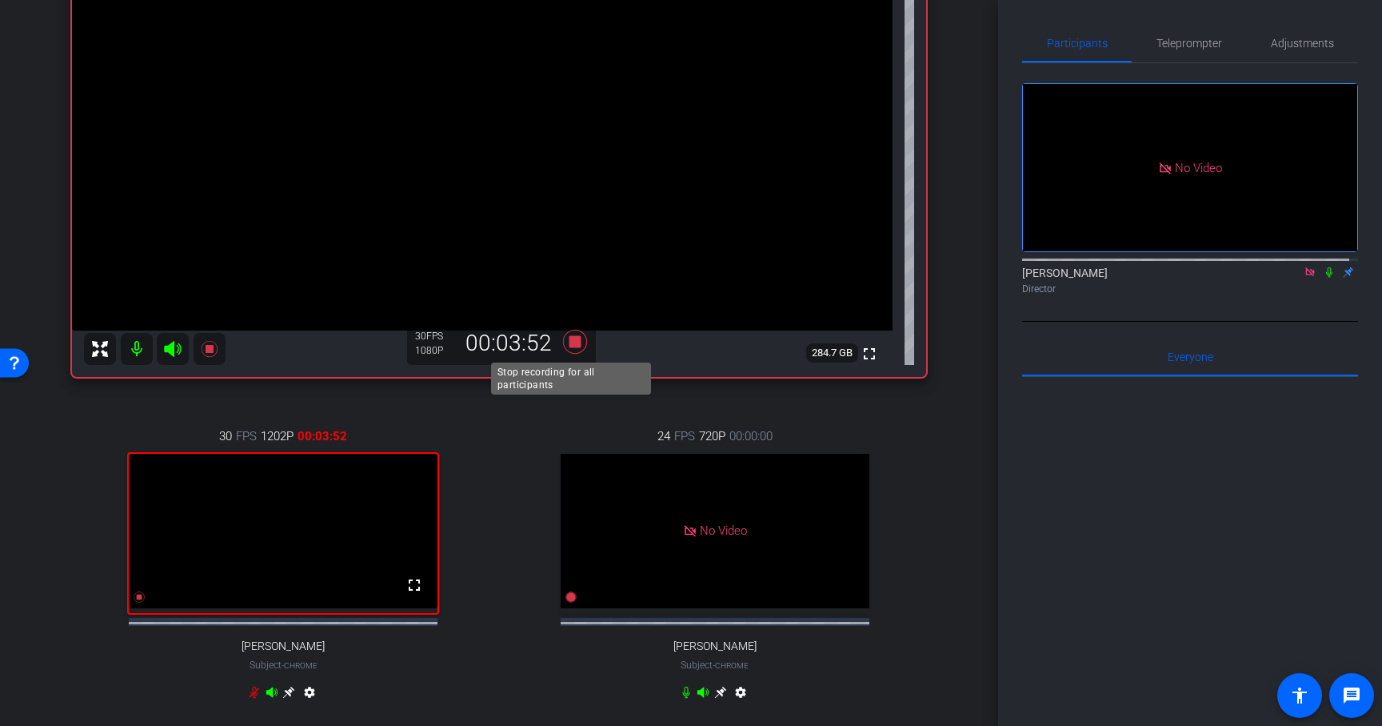
click at [576, 338] on icon at bounding box center [575, 342] width 24 height 24
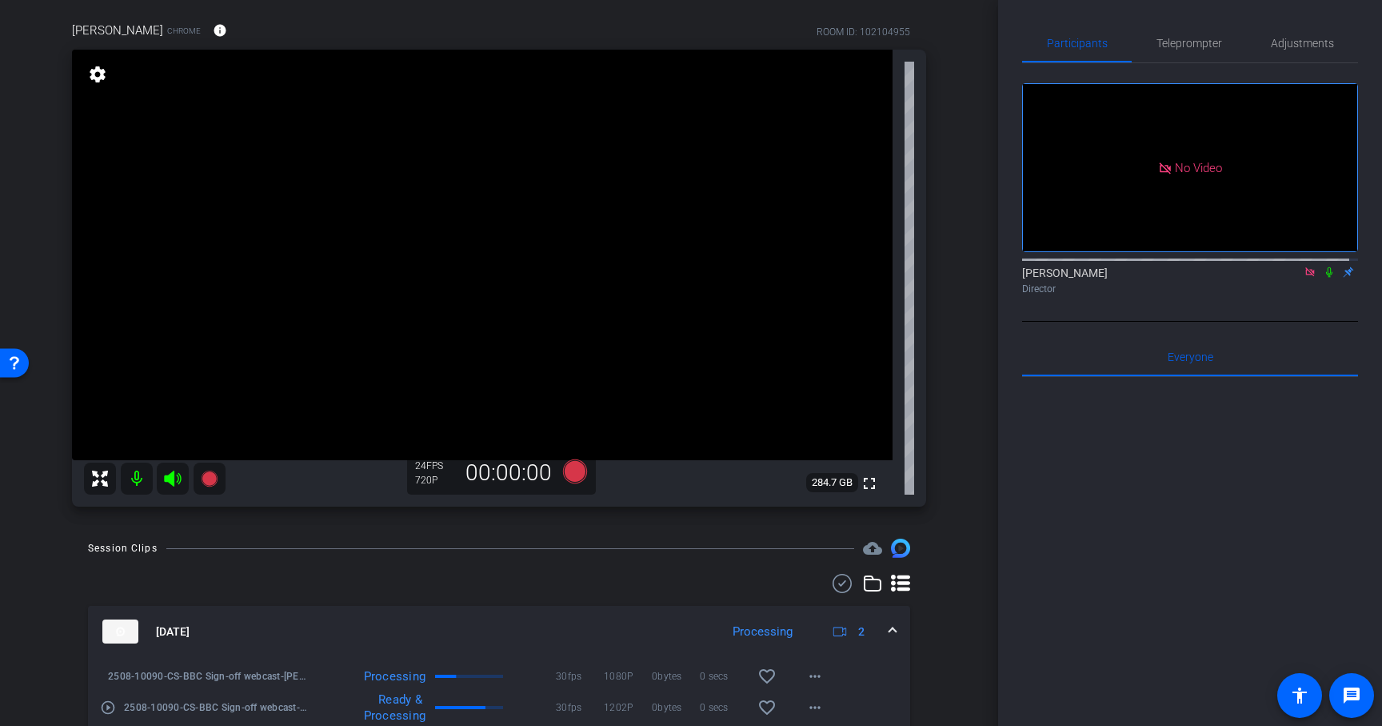
scroll to position [0, 0]
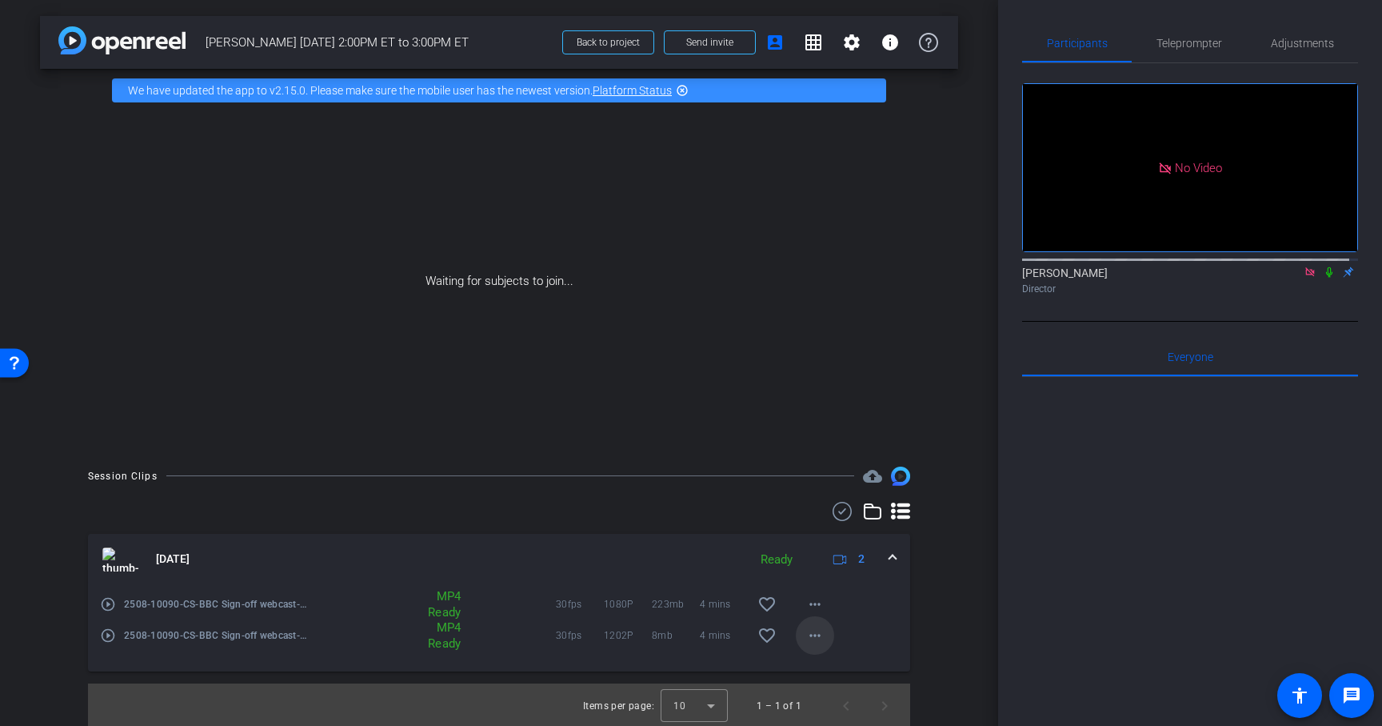
click at [808, 639] on mat-icon "more_horiz" at bounding box center [814, 635] width 19 height 19
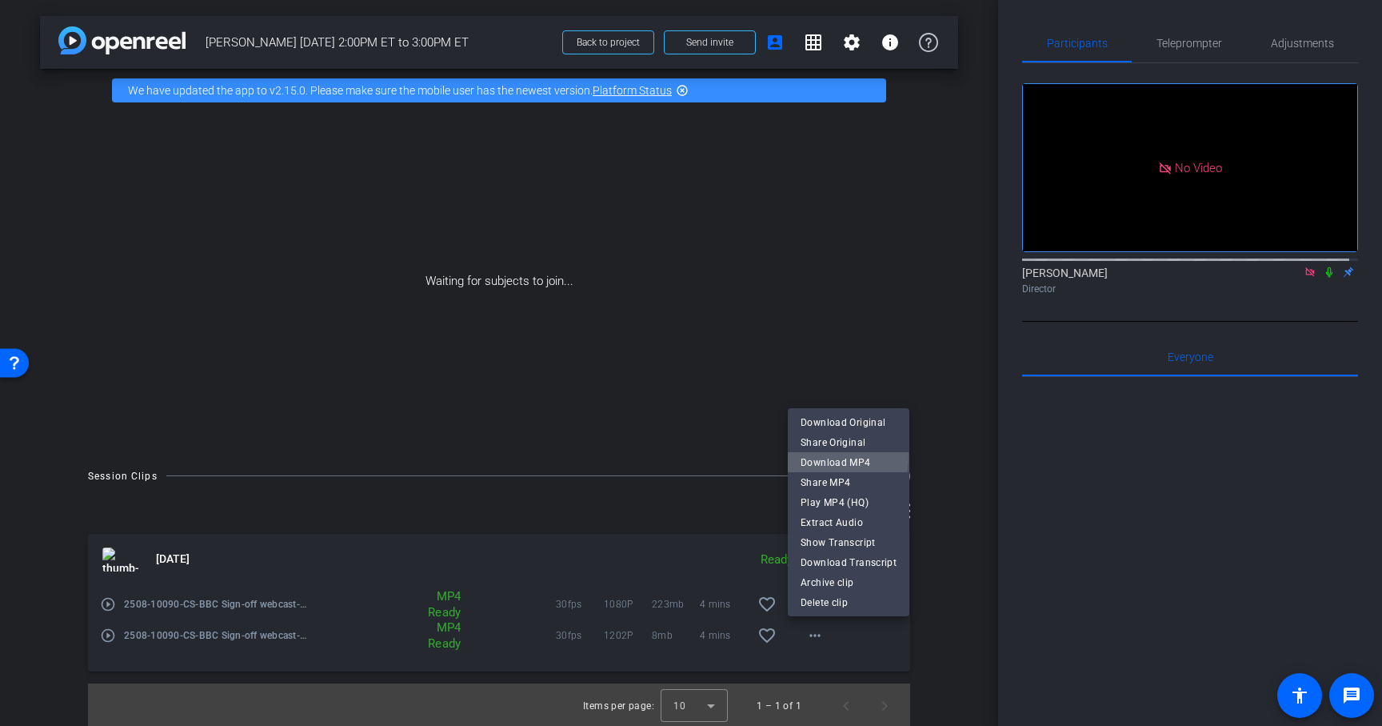
click at [824, 456] on span "Download MP4" at bounding box center [849, 462] width 96 height 19
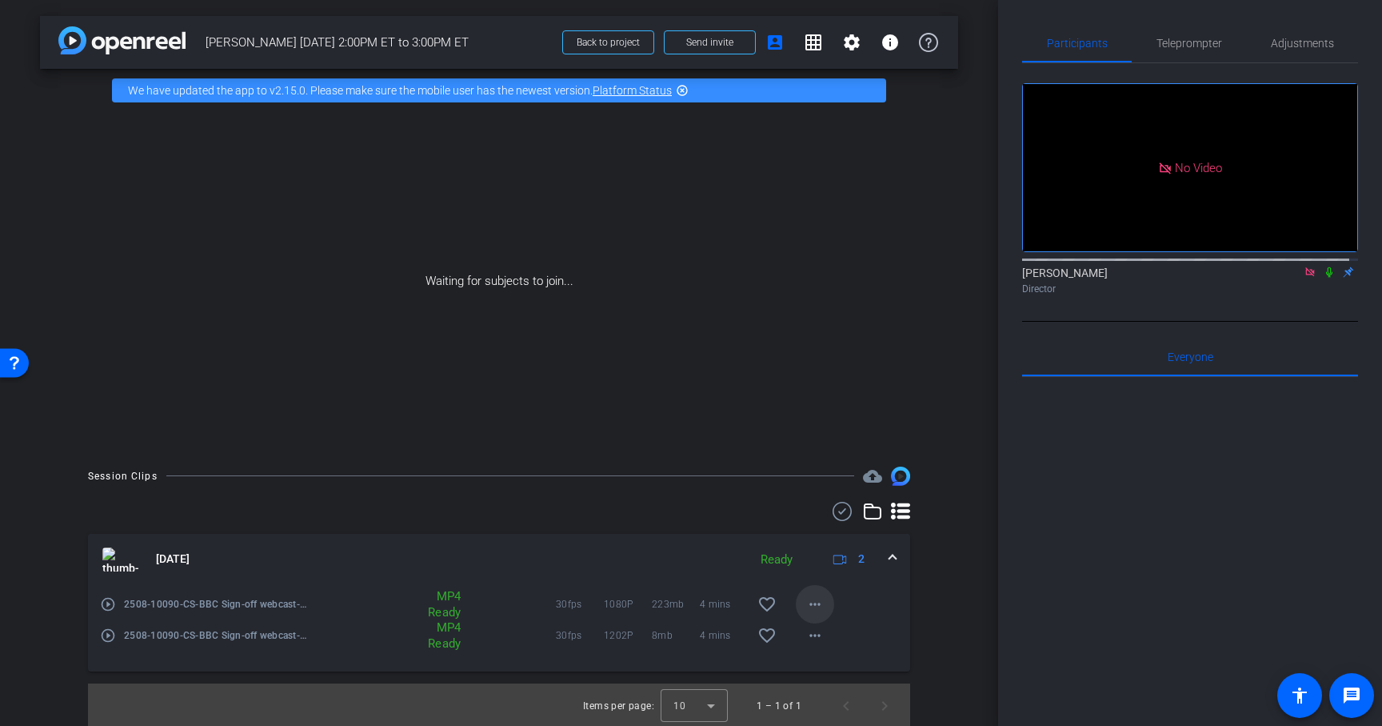
click at [809, 605] on mat-icon "more_horiz" at bounding box center [814, 603] width 19 height 19
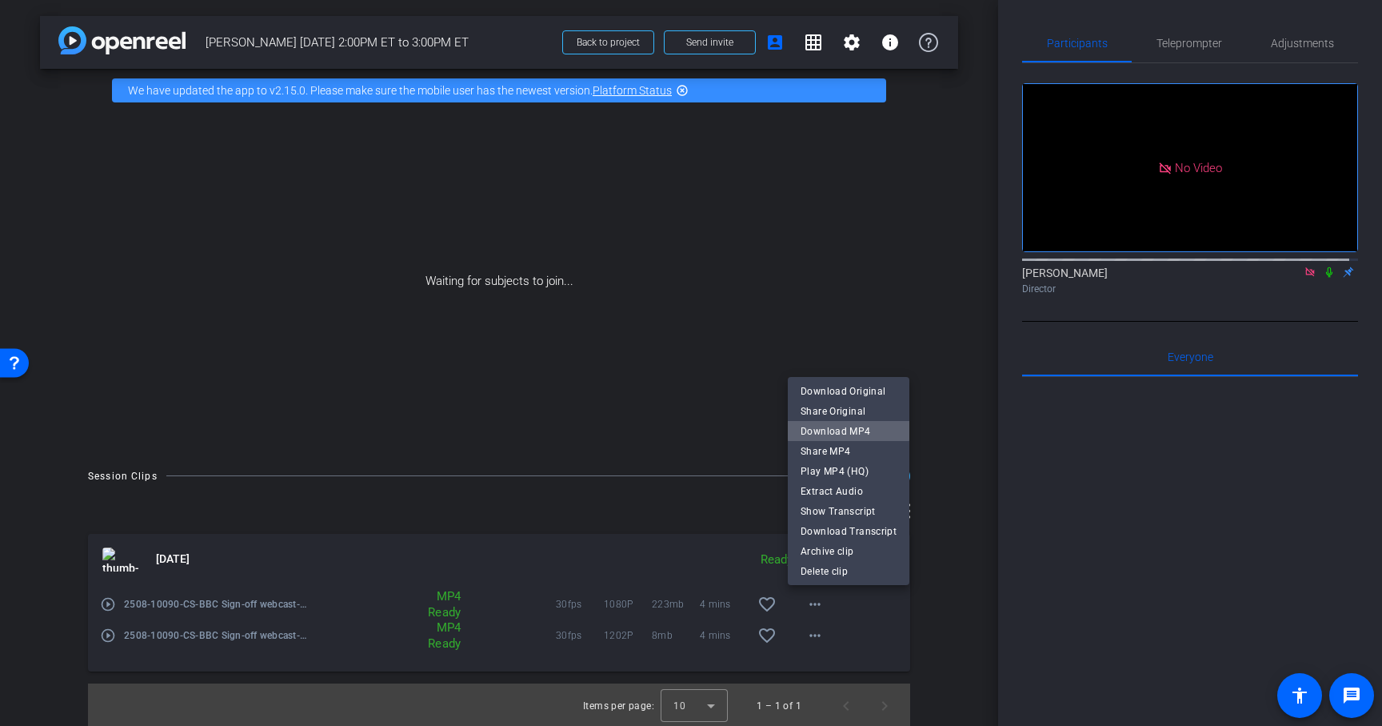
click at [849, 430] on span "Download MP4" at bounding box center [849, 431] width 96 height 19
